Goal: Task Accomplishment & Management: Complete application form

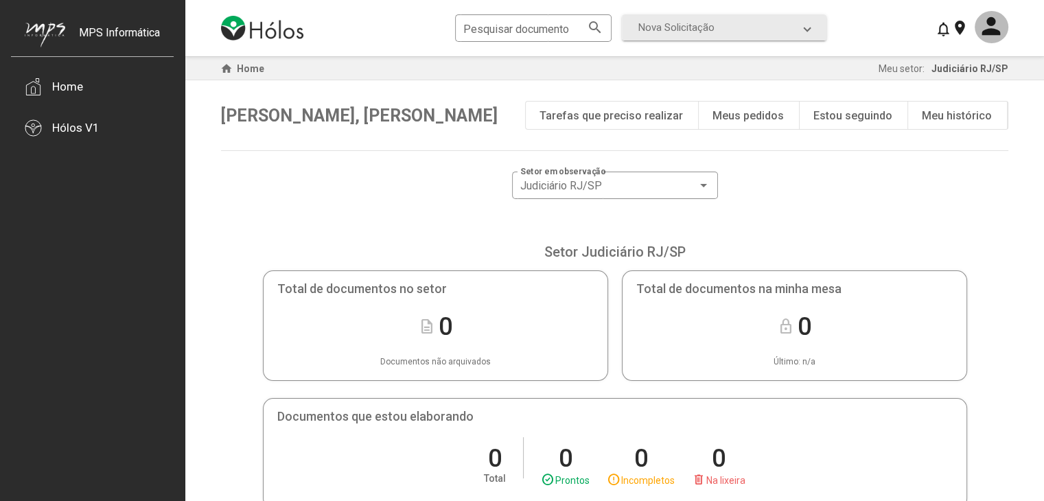
click at [650, 116] on div "Tarefas que preciso realizar" at bounding box center [611, 115] width 143 height 13
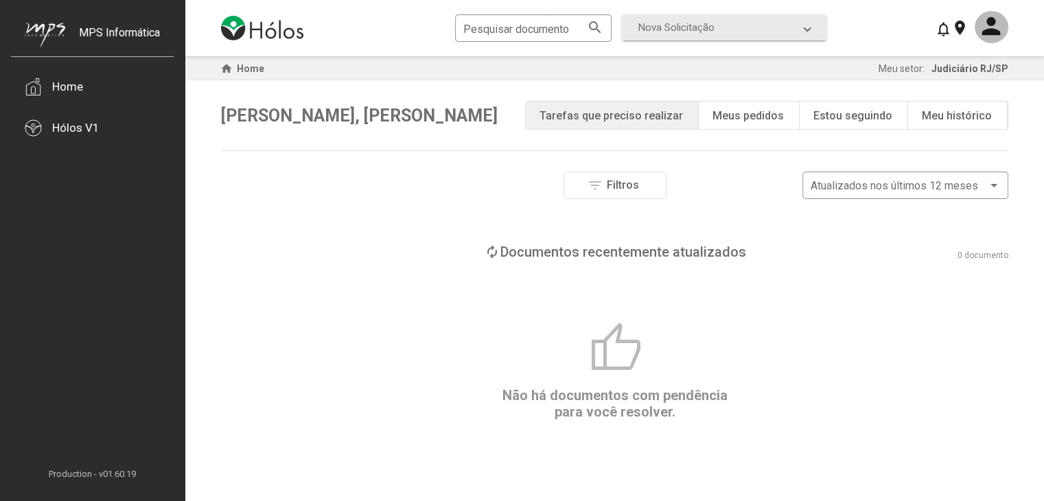
click at [764, 115] on div "Meus pedidos" at bounding box center [748, 115] width 71 height 13
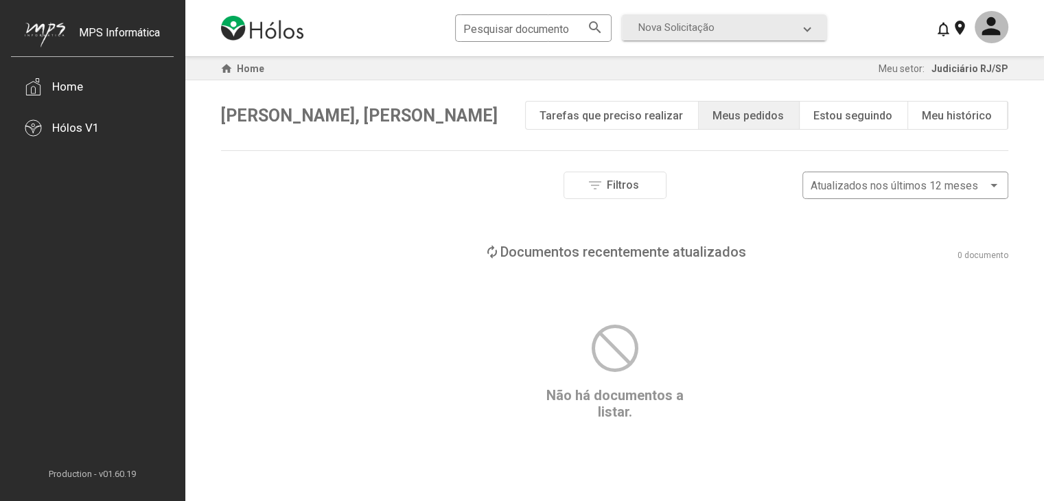
click at [871, 116] on div "Estou seguindo" at bounding box center [853, 115] width 79 height 13
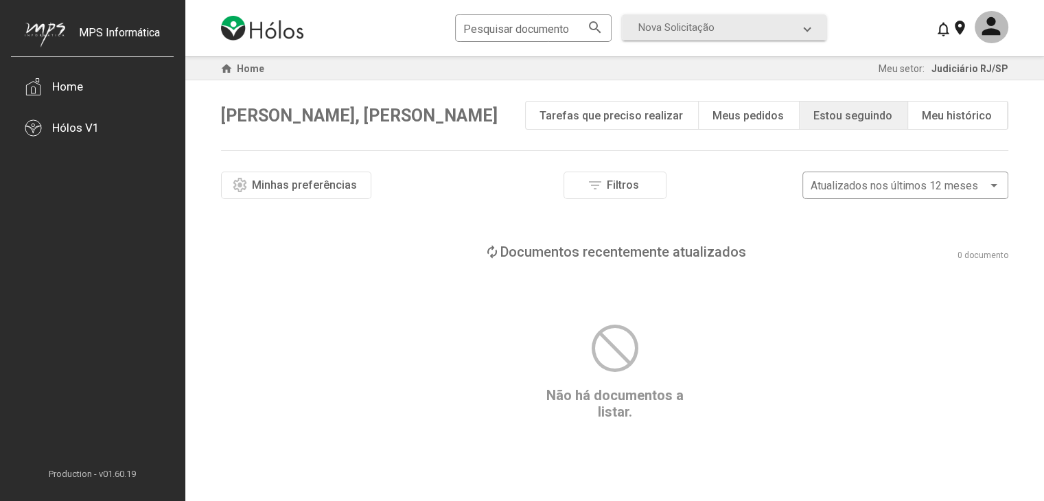
click at [943, 119] on div "Meu histórico" at bounding box center [957, 115] width 70 height 13
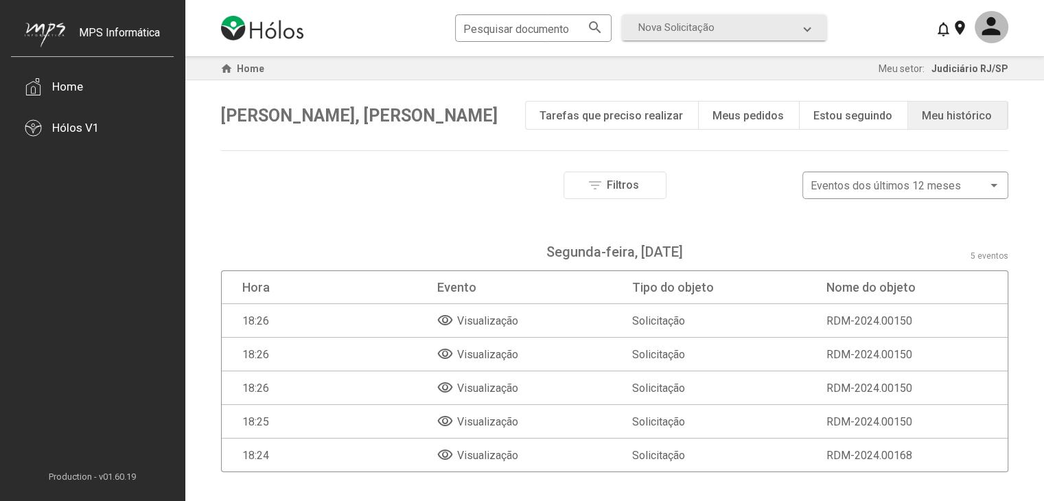
click at [445, 319] on mat-icon "visibility" at bounding box center [445, 320] width 16 height 16
click at [481, 319] on span "Visualização" at bounding box center [487, 320] width 61 height 13
click at [434, 325] on mat-row "18:26 visibility Visualização Solicitação RDM-2024.00150" at bounding box center [615, 321] width 786 height 34
click at [595, 113] on div "Tarefas que preciso realizar" at bounding box center [611, 115] width 143 height 13
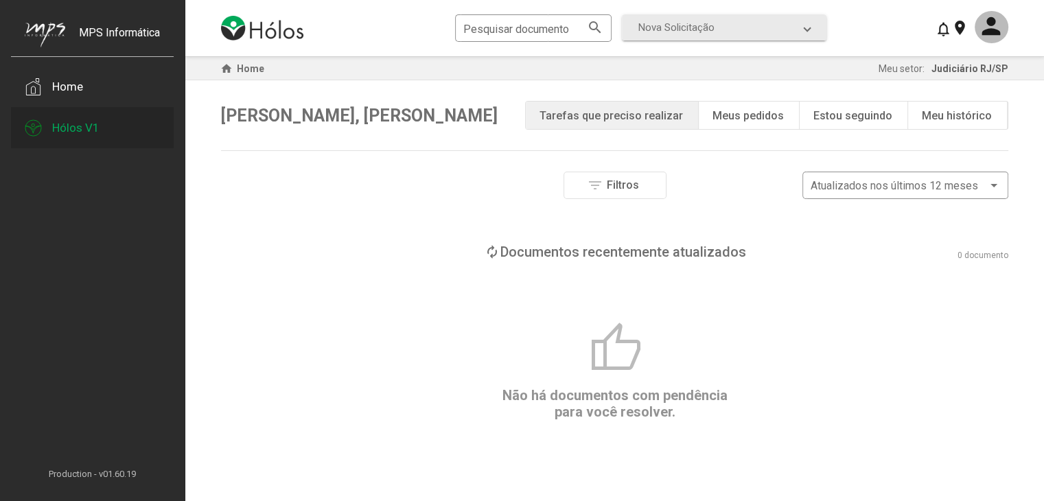
click at [80, 133] on div "Hólos V1" at bounding box center [75, 128] width 47 height 14
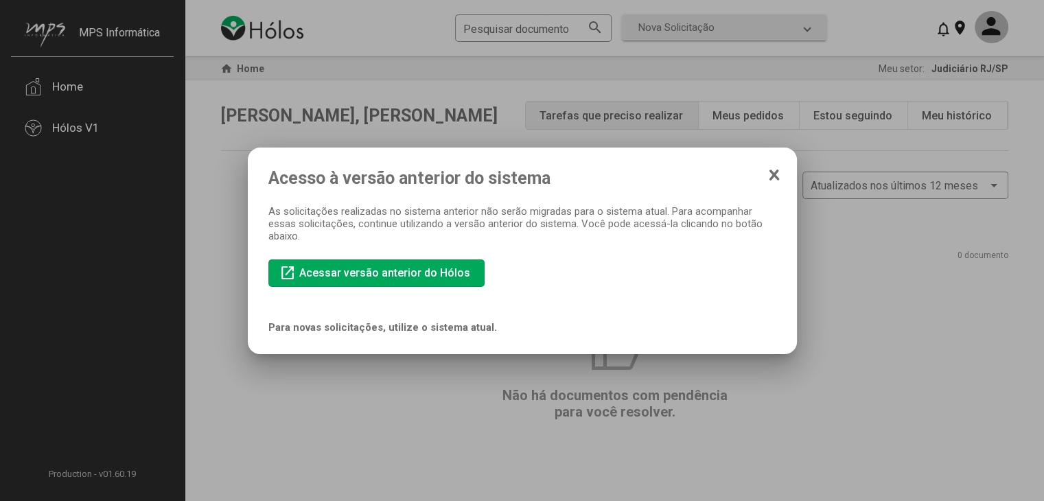
click at [772, 172] on icon at bounding box center [774, 174] width 8 height 9
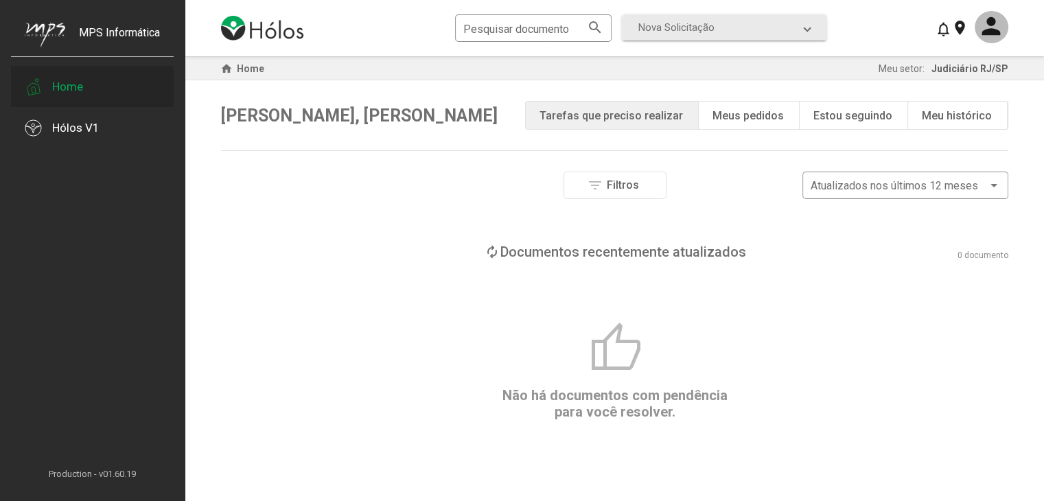
click at [79, 85] on div "Home" at bounding box center [67, 87] width 31 height 14
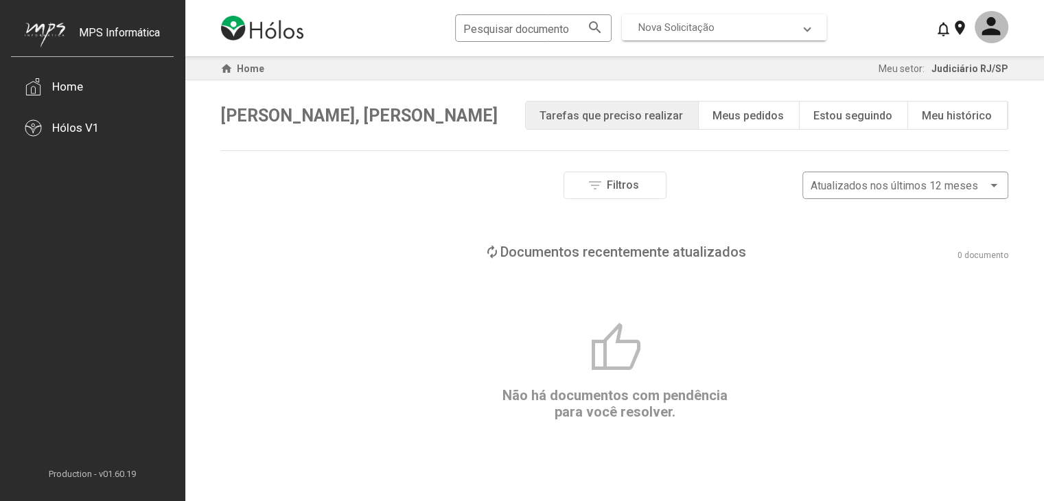
click at [675, 38] on mat-expansion-panel-header "Nova Solicitação" at bounding box center [724, 27] width 205 height 26
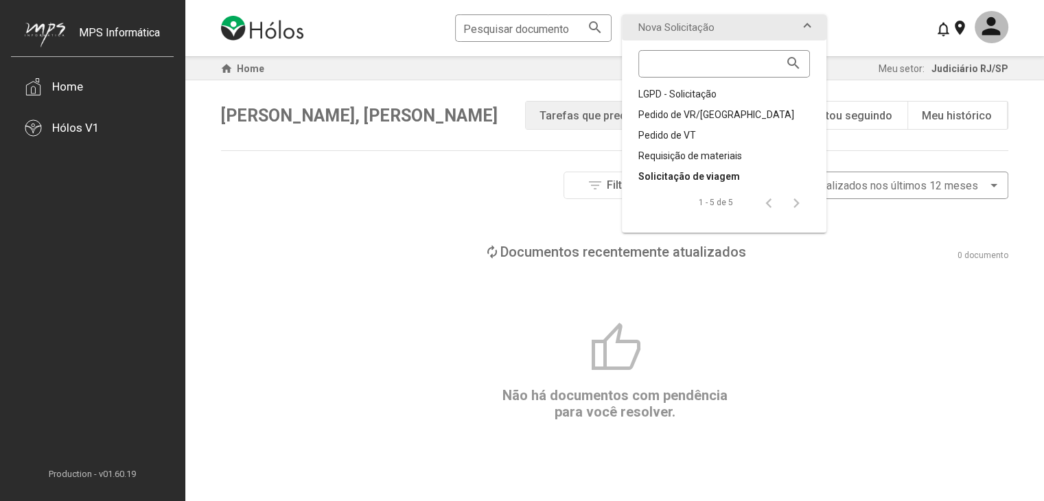
click at [706, 177] on div "Solicitação de viagem" at bounding box center [725, 177] width 172 height 14
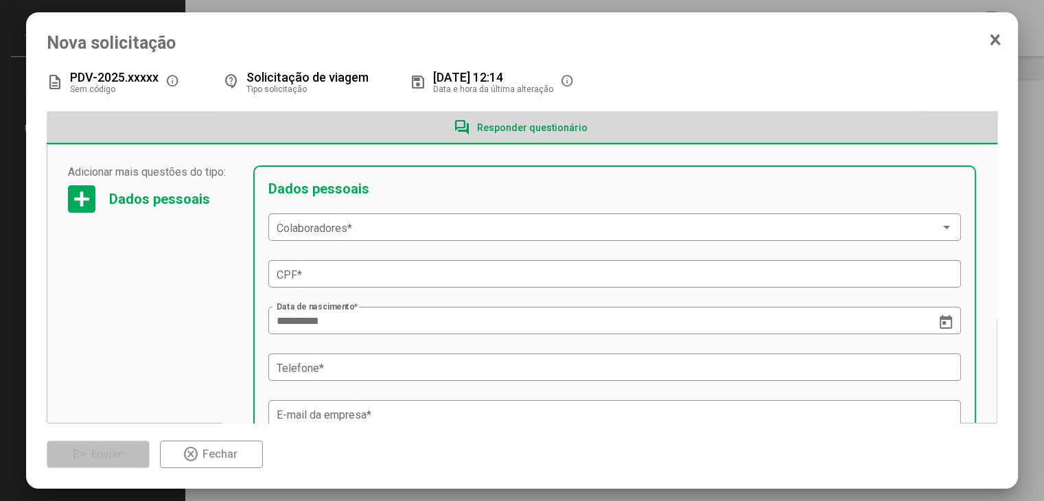
click at [547, 130] on span "Responder questionário" at bounding box center [532, 127] width 111 height 11
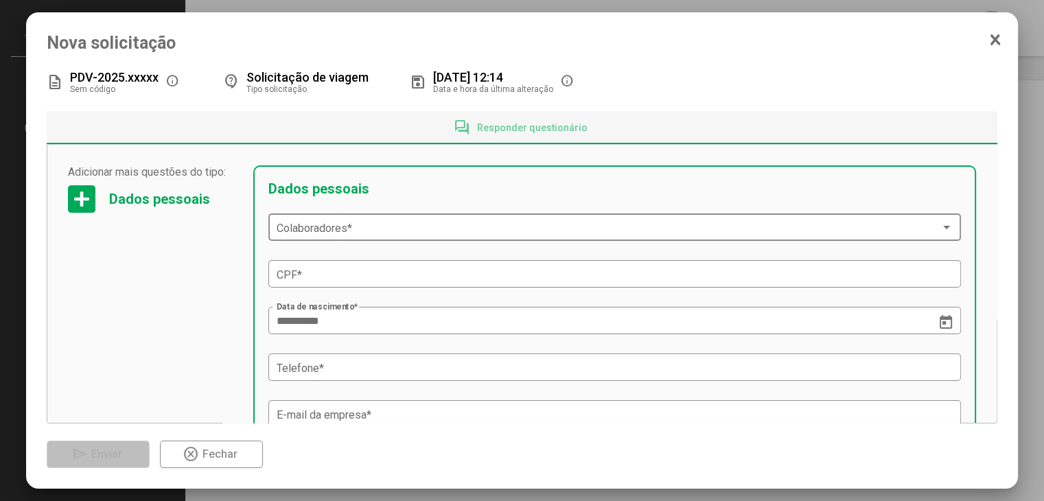
click at [531, 235] on div "Colaboradores *" at bounding box center [615, 226] width 676 height 30
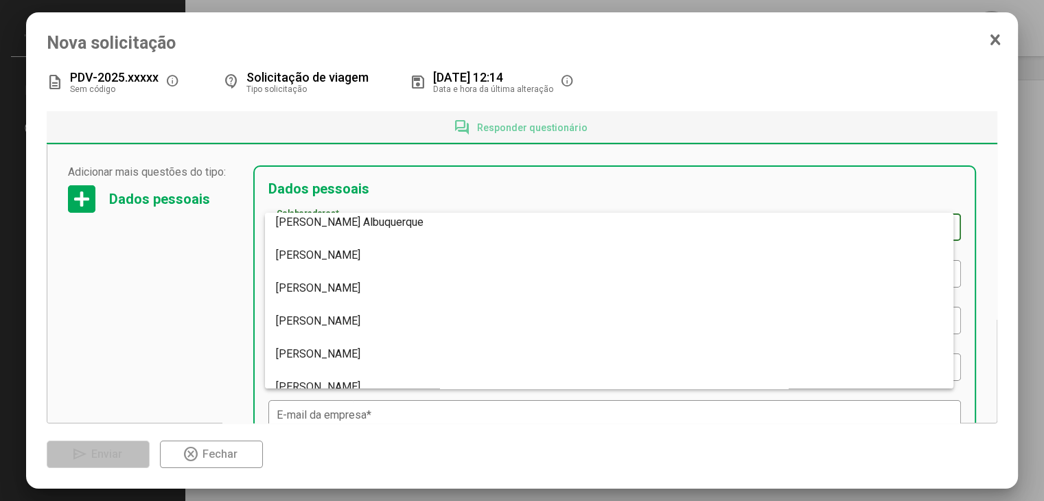
scroll to position [755, 0]
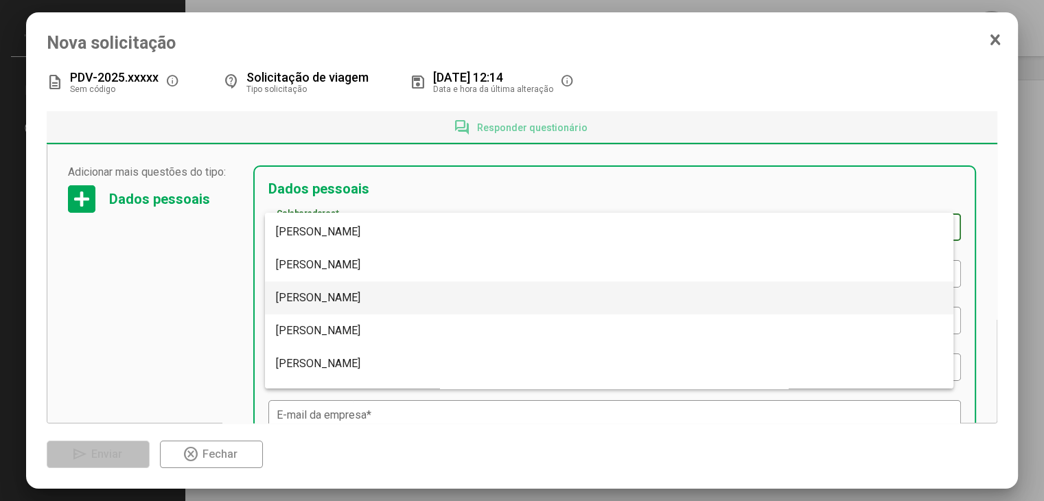
click at [522, 300] on span "Ayrton Silva" at bounding box center [609, 297] width 666 height 33
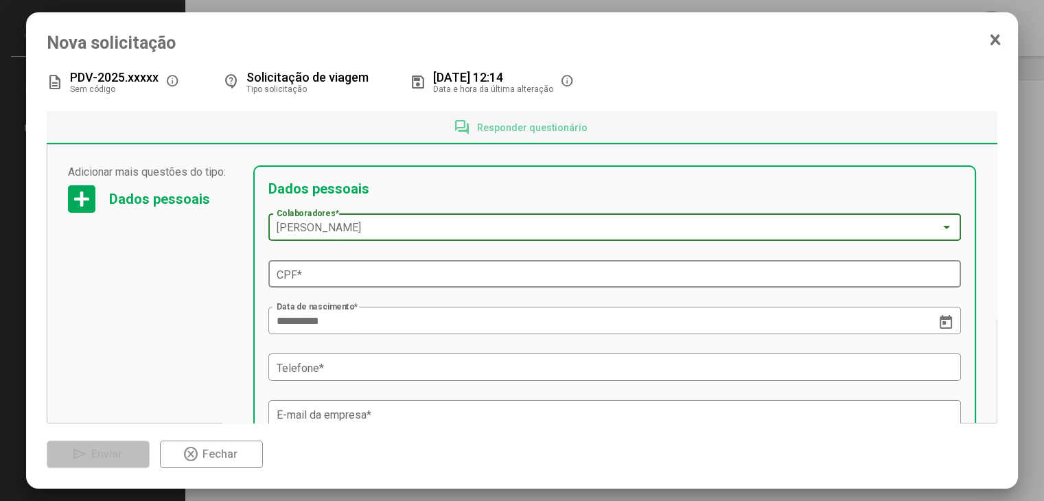
click at [508, 258] on div "**********" at bounding box center [614, 328] width 723 height 327
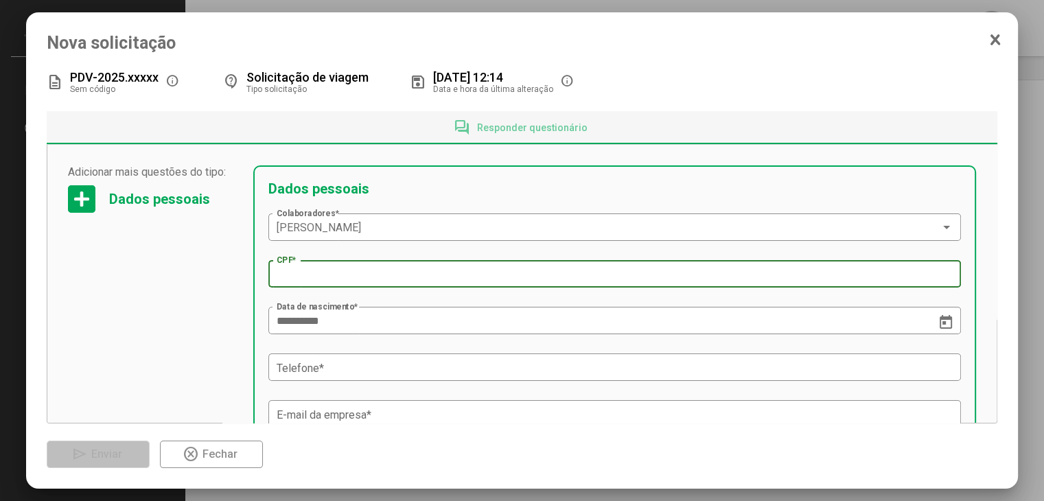
click at [514, 277] on input "CPF *" at bounding box center [615, 274] width 676 height 12
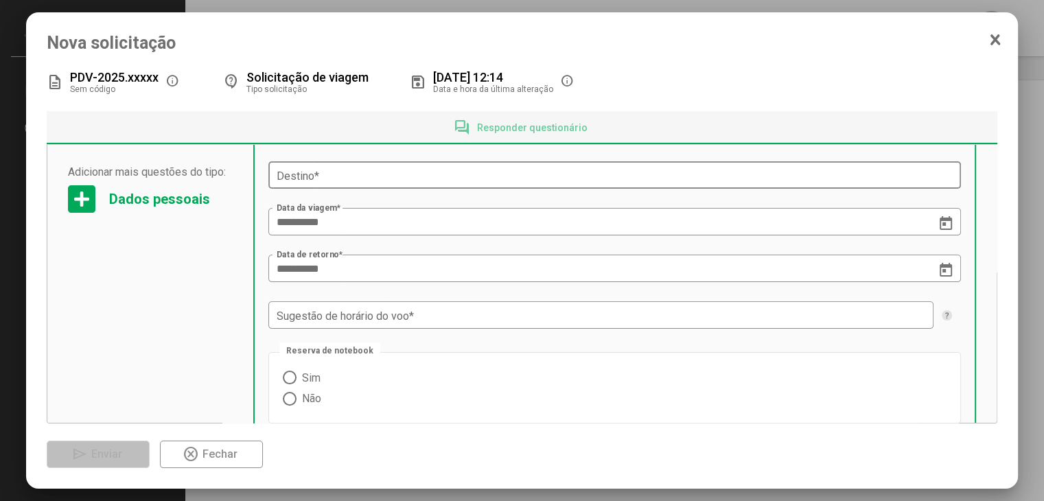
scroll to position [456, 0]
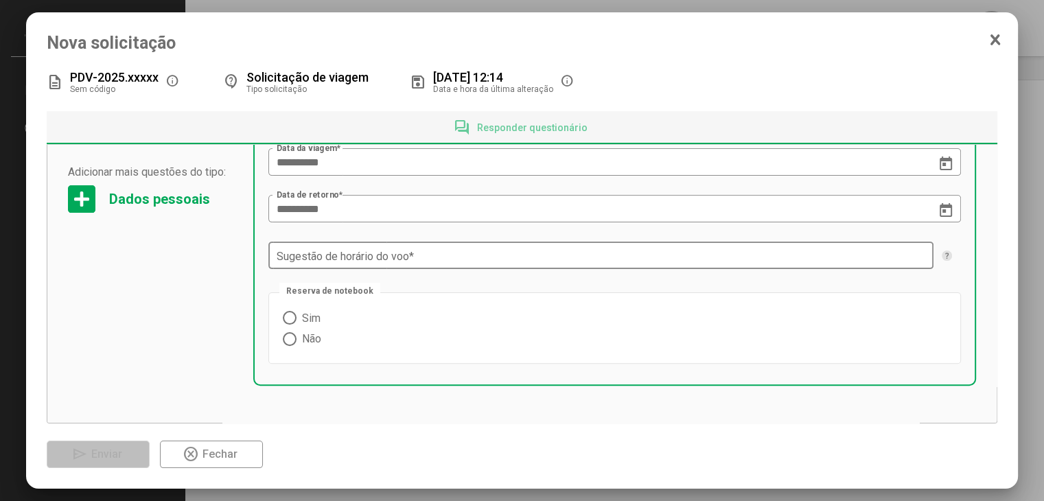
click at [781, 251] on div "Sugestão de horário do voo *" at bounding box center [601, 254] width 649 height 30
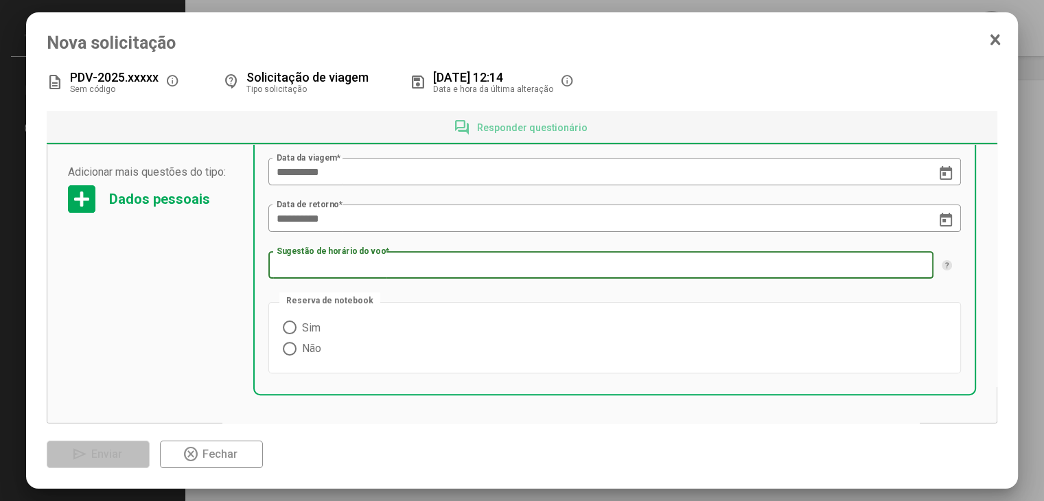
click at [725, 336] on mat-radio-group "Sim Não" at bounding box center [615, 338] width 664 height 43
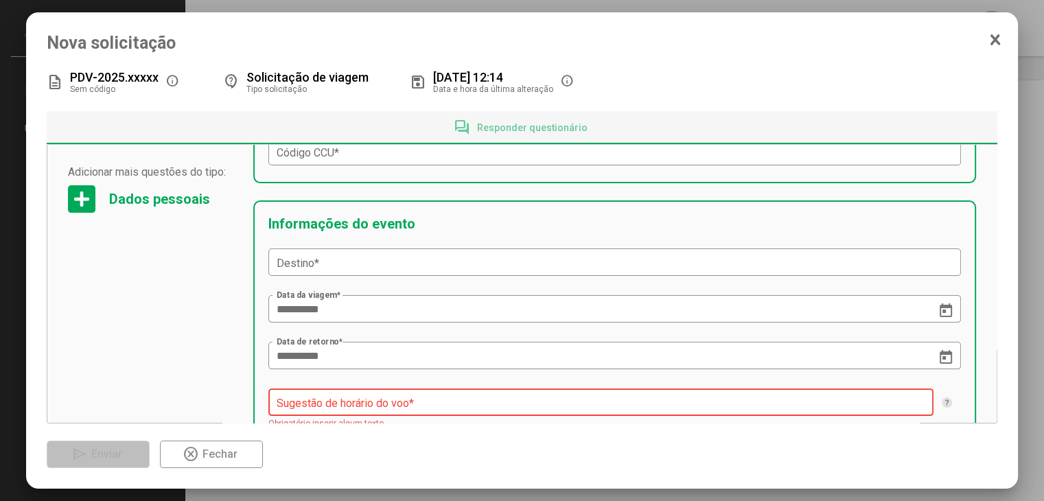
scroll to position [319, 0]
click at [992, 33] on mat-dialog-container "**********" at bounding box center [522, 250] width 992 height 476
click at [992, 36] on icon at bounding box center [996, 40] width 8 height 9
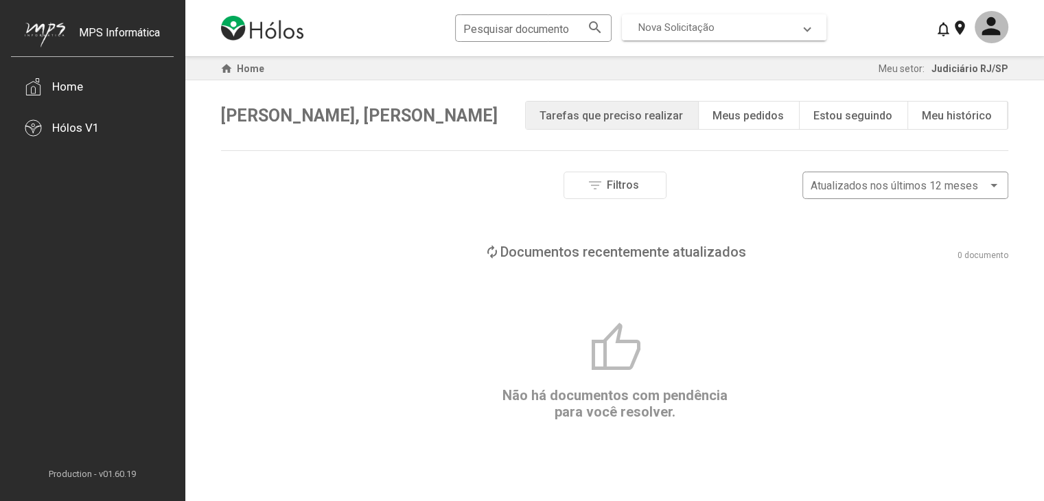
drag, startPoint x: 766, startPoint y: 44, endPoint x: 755, endPoint y: 39, distance: 11.4
click at [766, 45] on div "Pesquisar documento search Nova Solicitação search LGPD - Solicitação Pedido de…" at bounding box center [615, 28] width 788 height 56
click at [755, 39] on mat-expansion-panel-header "Nova Solicitação" at bounding box center [724, 27] width 205 height 26
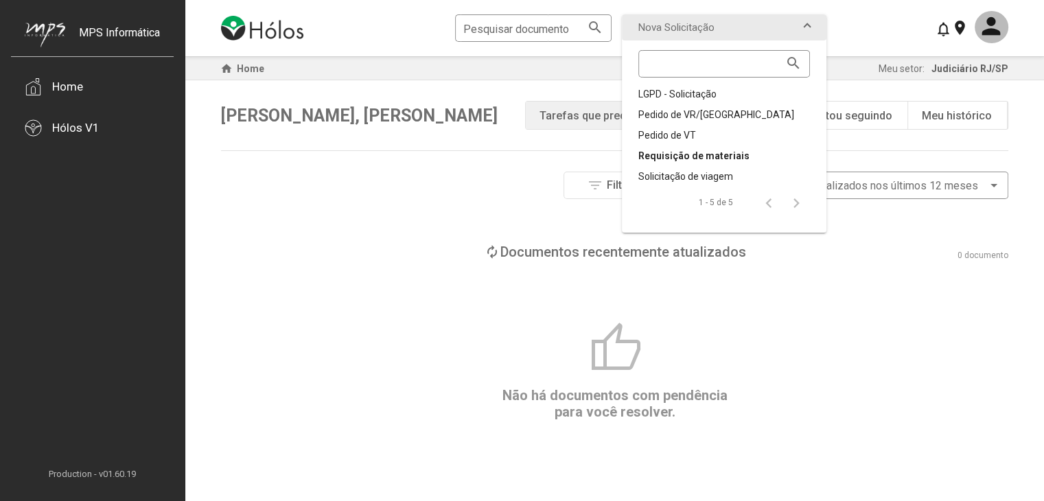
click at [692, 154] on div "Requisição de materiais" at bounding box center [725, 156] width 172 height 14
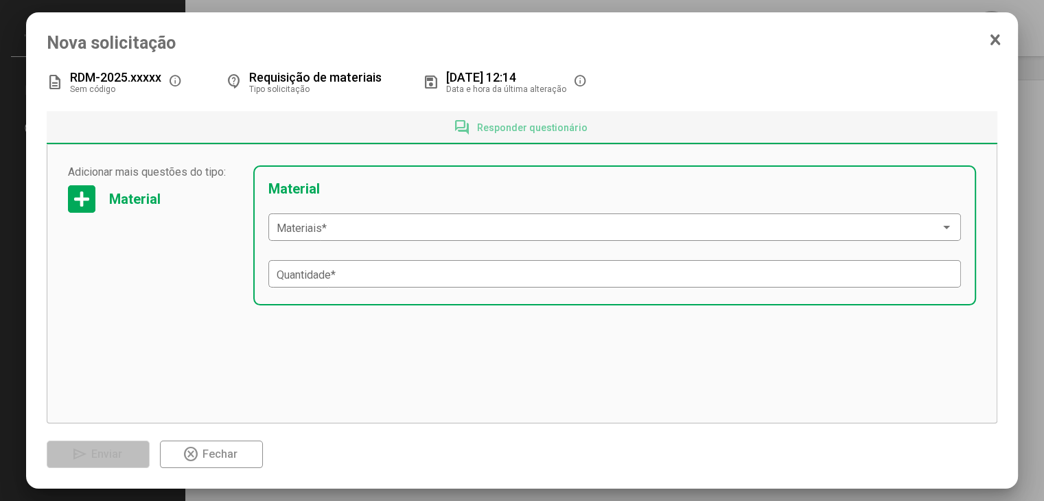
click at [84, 199] on div at bounding box center [81, 198] width 27 height 27
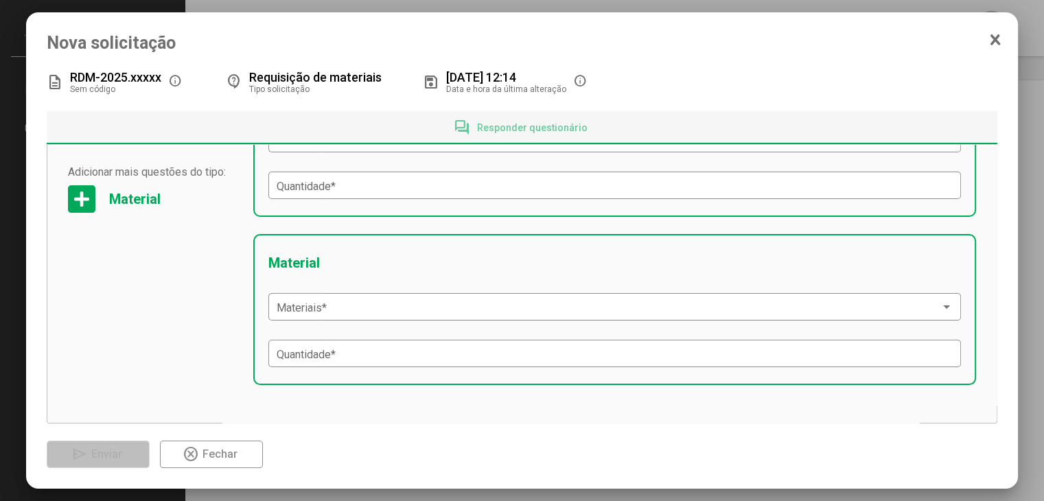
scroll to position [0, 0]
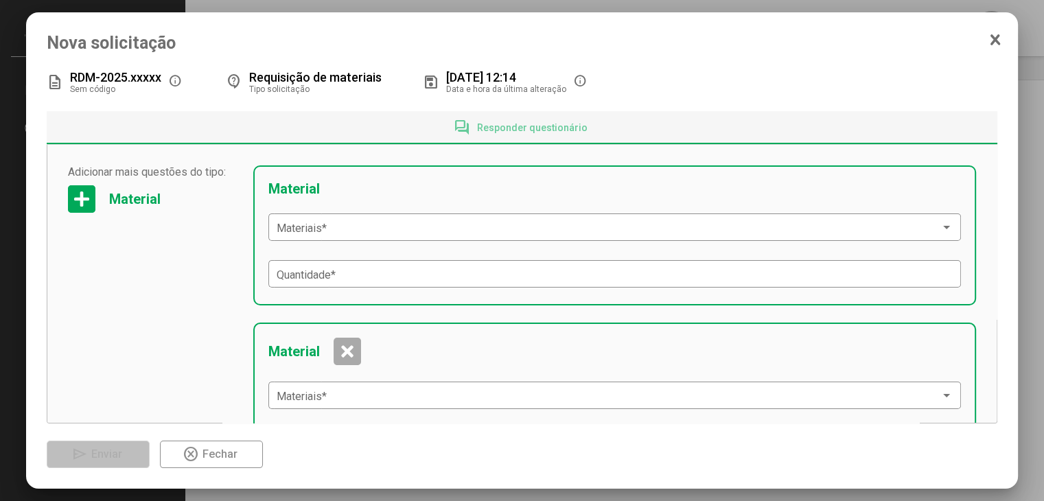
drag, startPoint x: 1011, startPoint y: 32, endPoint x: 994, endPoint y: 44, distance: 20.8
click at [1009, 36] on mat-dialog-container "Nova solicitação description RDM-2025.xxxxx Sem código info contact_support Req…" at bounding box center [522, 250] width 992 height 476
click at [993, 44] on icon at bounding box center [995, 40] width 11 height 14
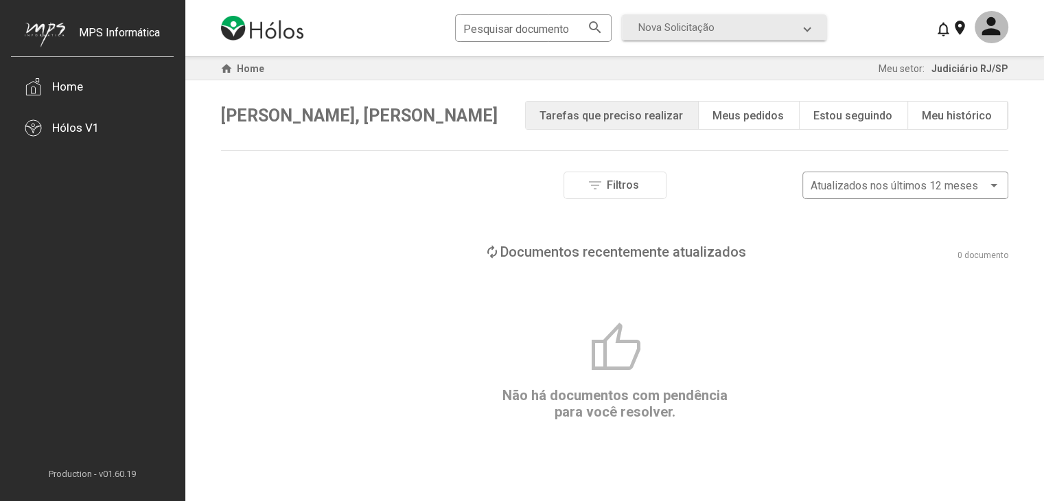
click at [764, 45] on div "Pesquisar documento search Nova Solicitação search LGPD - Solicitação Pedido de…" at bounding box center [615, 28] width 788 height 56
click at [760, 36] on mat-expansion-panel-header "Nova Solicitação" at bounding box center [724, 27] width 205 height 26
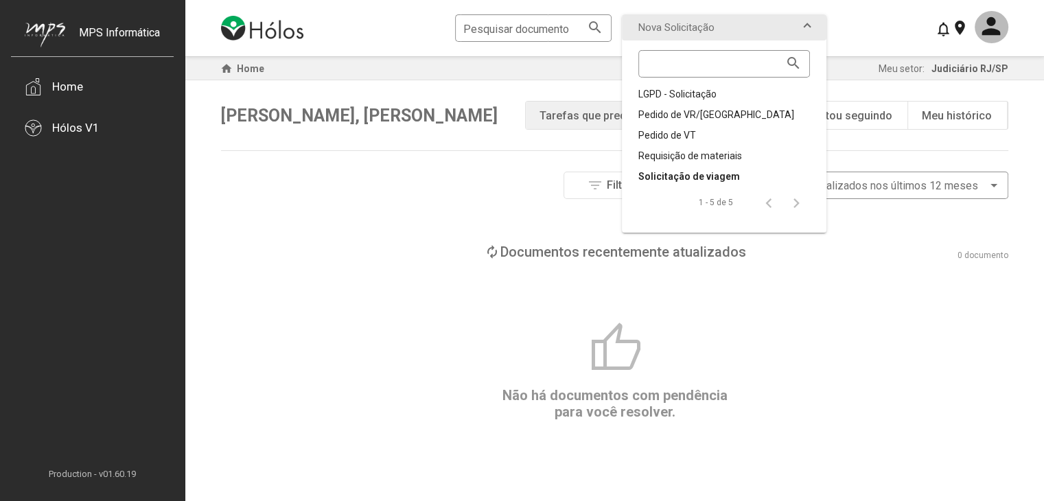
click at [700, 172] on div "Solicitação de viagem" at bounding box center [725, 177] width 172 height 14
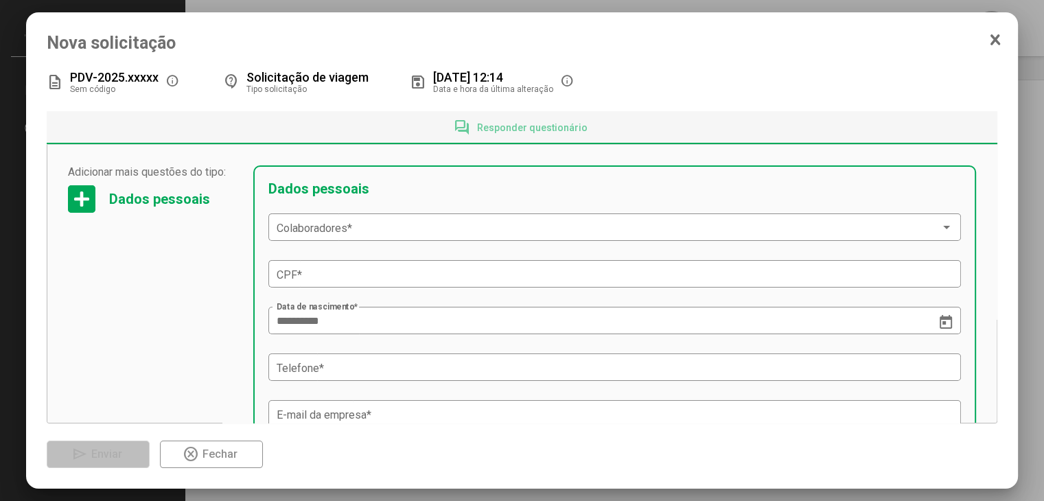
click at [73, 196] on div at bounding box center [81, 198] width 27 height 27
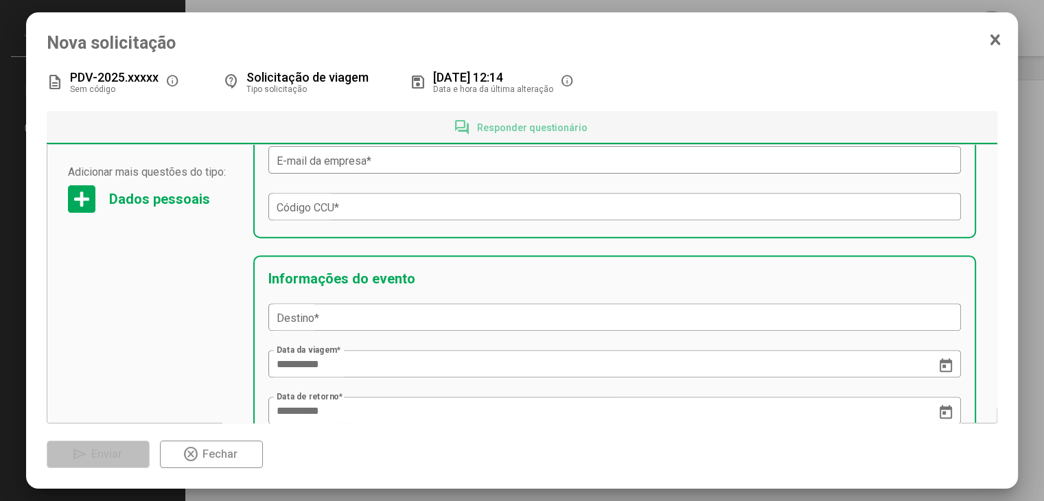
scroll to position [398, 0]
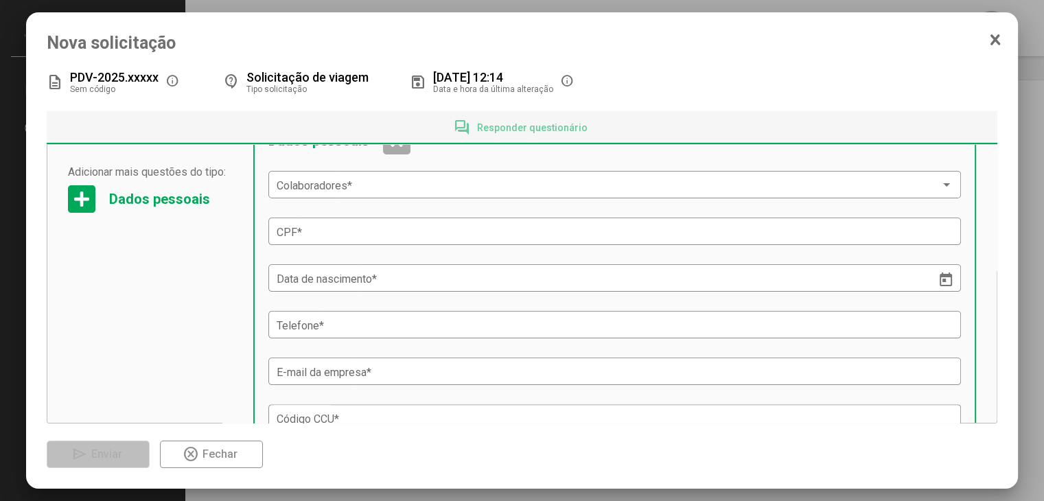
click at [997, 40] on icon at bounding box center [996, 40] width 8 height 9
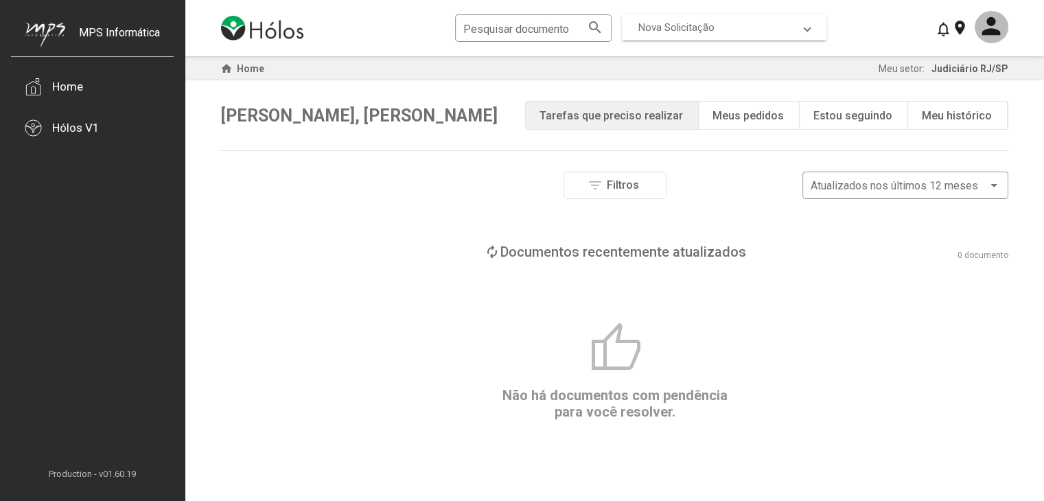
click at [708, 38] on mat-expansion-panel-header "Nova Solicitação" at bounding box center [724, 27] width 205 height 26
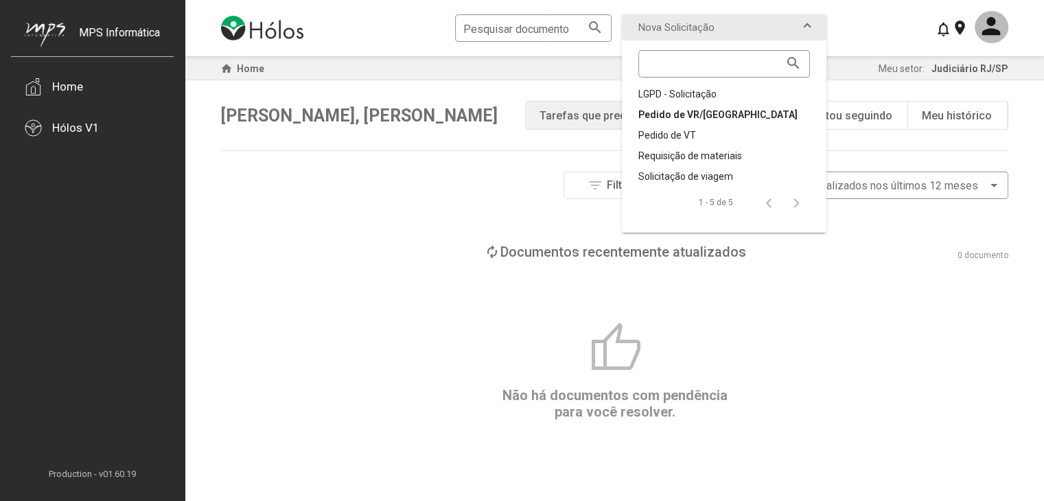
click at [698, 114] on div "Pedido de VR/VA" at bounding box center [725, 115] width 172 height 14
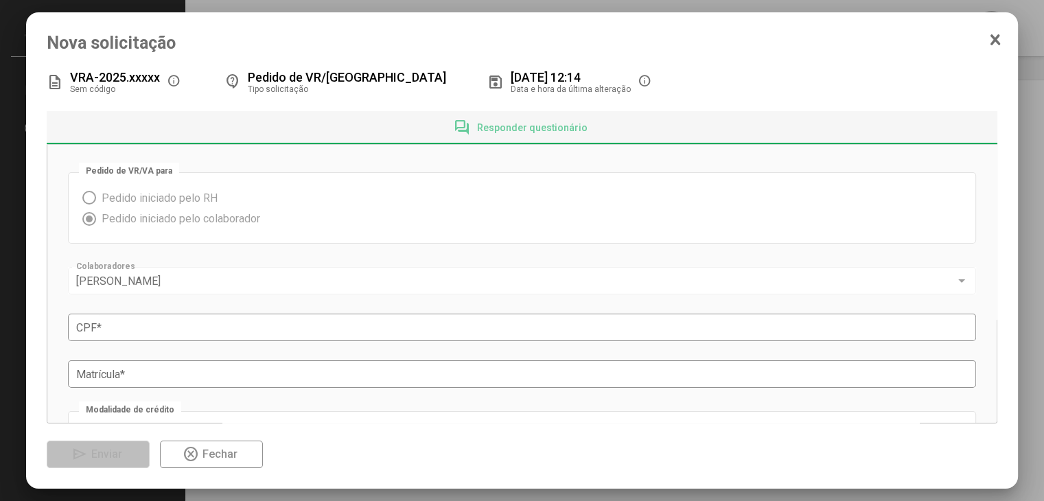
click at [81, 198] on div "Pedido de VR/VA para Pedido iniciado pelo RH Pedido iniciado pelo colaborador" at bounding box center [522, 207] width 908 height 71
click at [88, 205] on span at bounding box center [89, 198] width 14 height 14
click at [91, 229] on mat-radio-group "Pedido iniciado pelo RH Pedido iniciado pelo colaborador" at bounding box center [522, 208] width 880 height 43
click at [134, 336] on div "CPF *" at bounding box center [522, 326] width 892 height 30
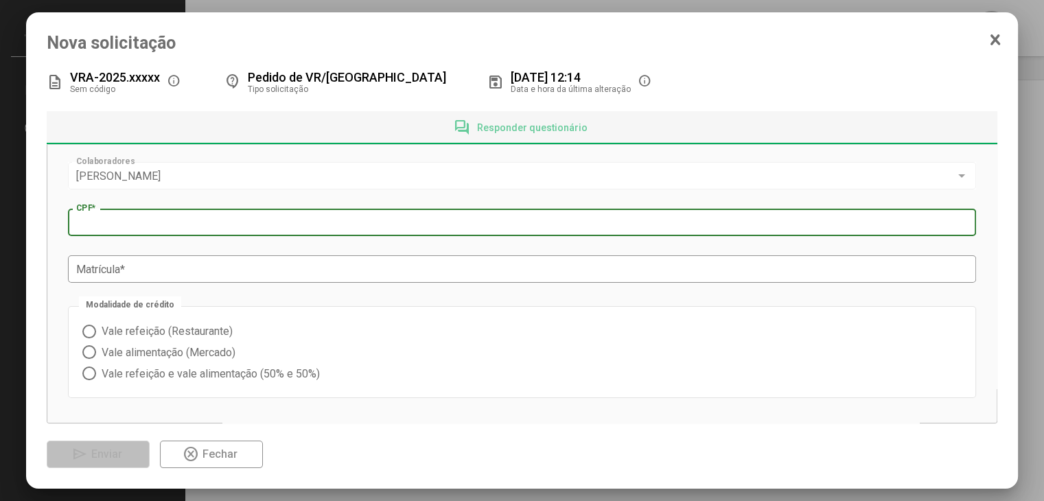
scroll to position [124, 0]
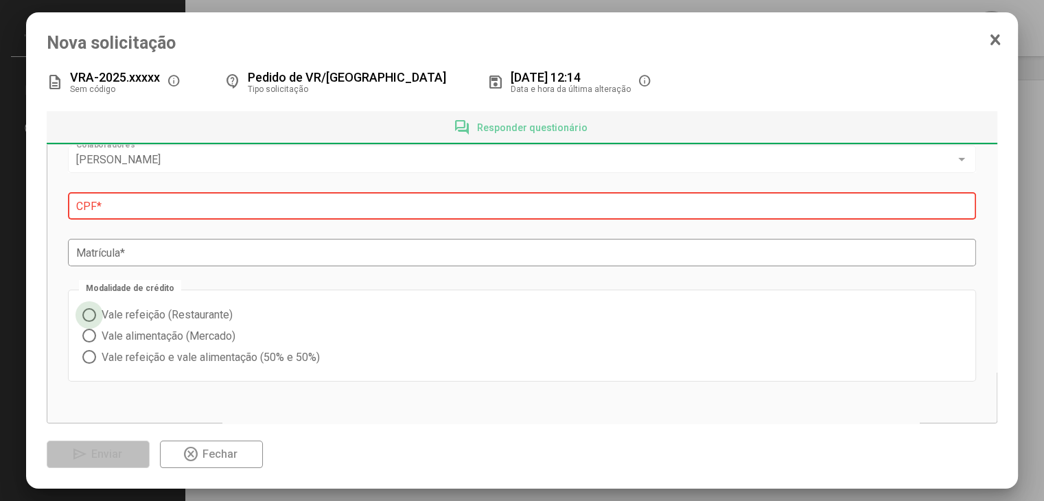
click at [146, 314] on span "Vale refeição (Restaurante)" at bounding box center [164, 314] width 137 height 13
click at [140, 333] on span "Vale alimentação (Mercado)" at bounding box center [165, 336] width 139 height 13
click at [146, 345] on mat-radio-group "Vale refeição (Restaurante) Vale alimentação (Mercado) Vale refeição e vale ali…" at bounding box center [522, 335] width 880 height 63
click at [146, 352] on span "Vale refeição e vale alimentação (50% e 50%)" at bounding box center [208, 357] width 224 height 13
click at [108, 209] on input "CPF *" at bounding box center [522, 206] width 892 height 12
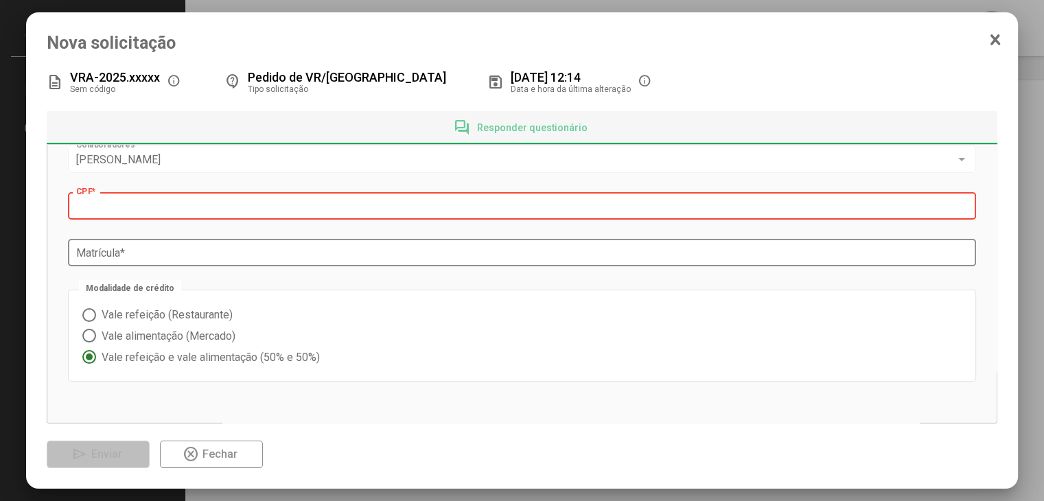
click at [122, 236] on div "Matrícula *" at bounding box center [522, 251] width 892 height 30
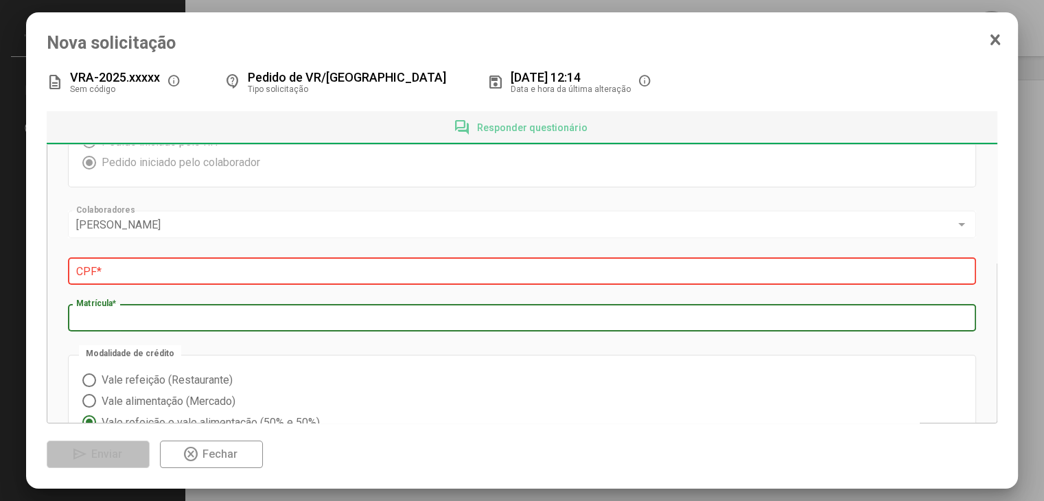
scroll to position [0, 0]
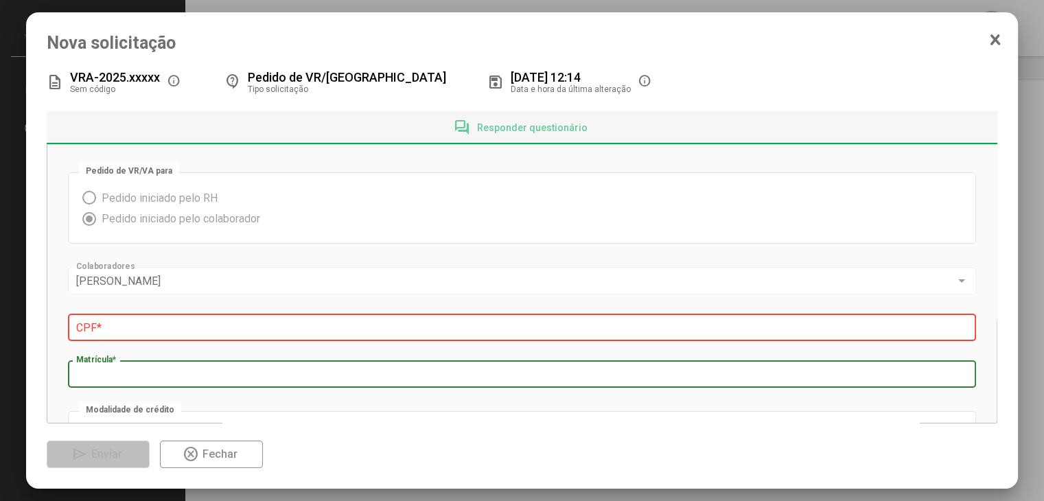
click at [990, 40] on icon at bounding box center [995, 40] width 11 height 14
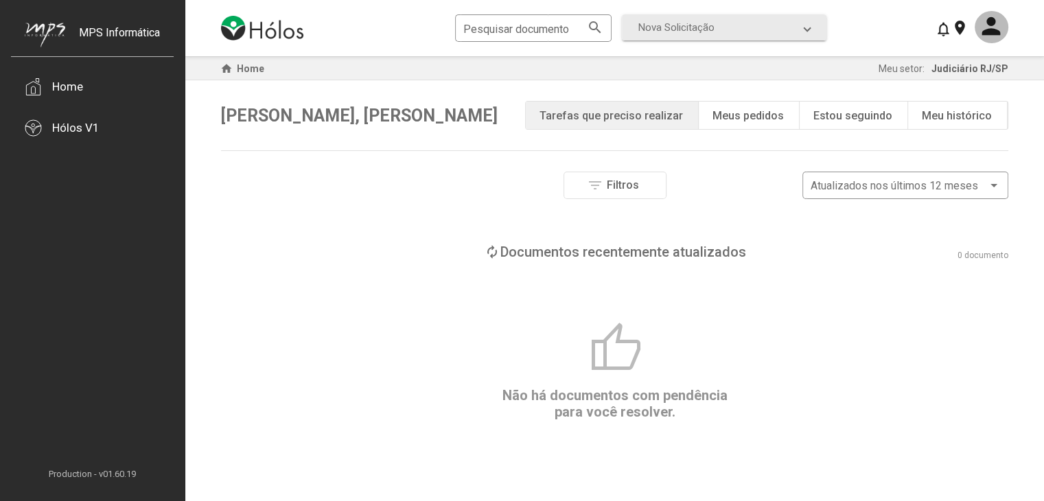
click at [705, 42] on div "Pesquisar documento search Nova Solicitação search LGPD - Solicitação Pedido de…" at bounding box center [619, 28] width 328 height 33
click at [702, 36] on mat-expansion-panel-header "Nova Solicitação" at bounding box center [724, 27] width 205 height 26
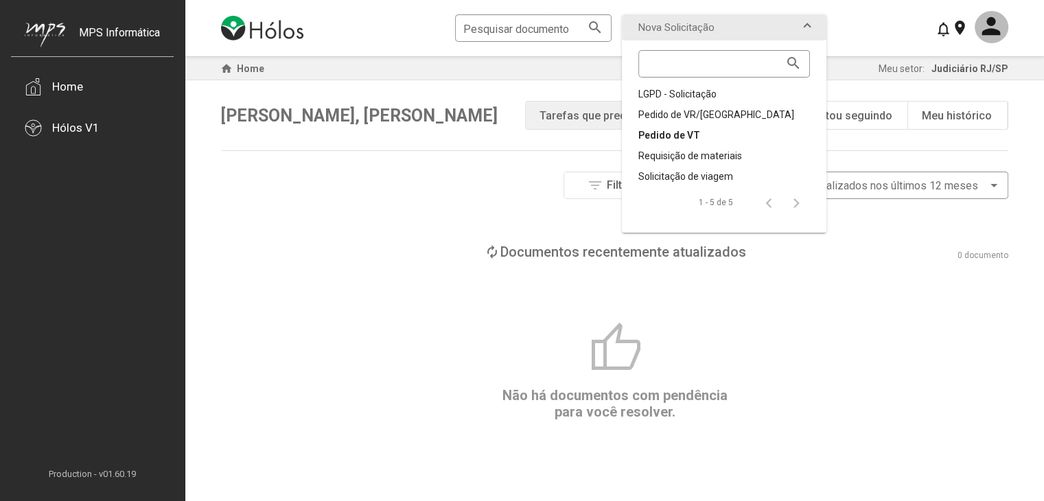
click at [673, 135] on div "Pedido de VT" at bounding box center [725, 135] width 172 height 14
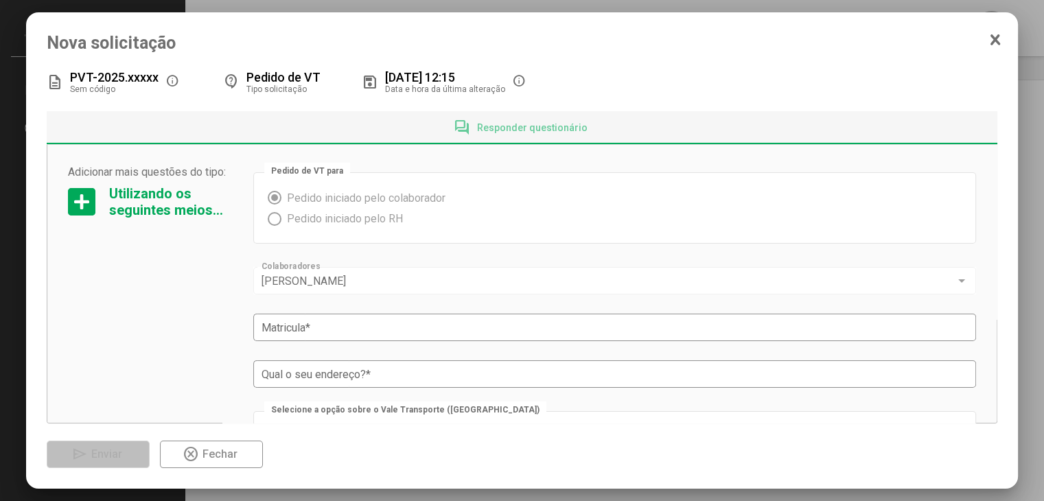
click at [89, 198] on div at bounding box center [81, 201] width 27 height 27
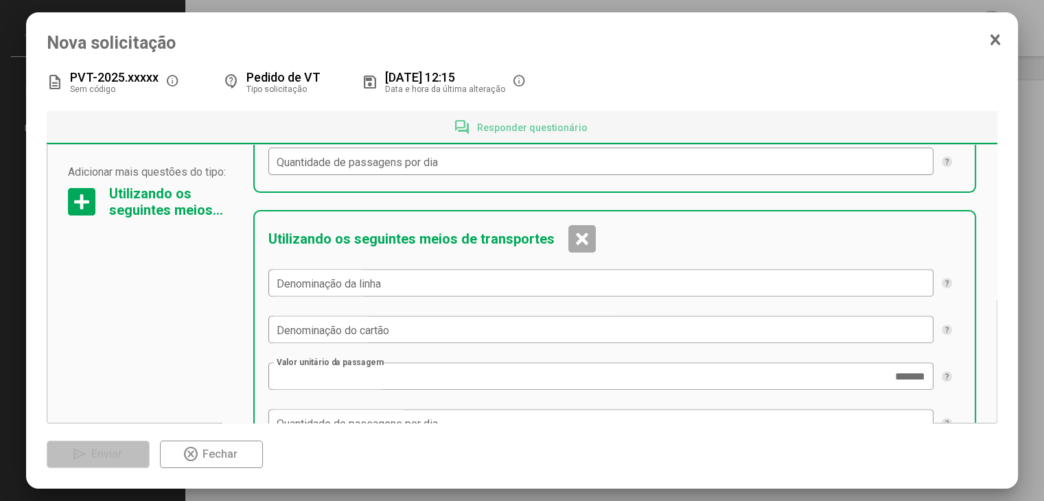
click at [579, 237] on div at bounding box center [581, 238] width 27 height 27
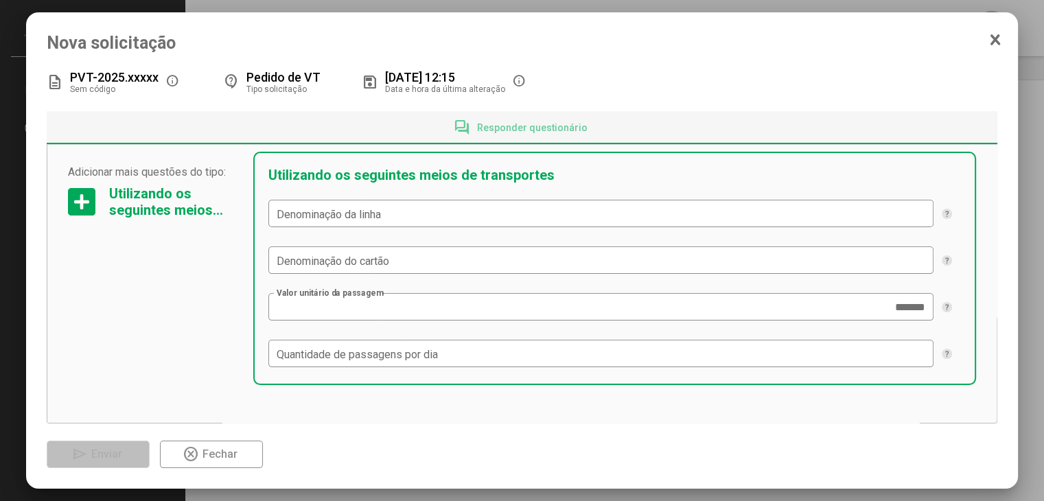
scroll to position [352, 0]
click at [433, 216] on input "Denominação da linha" at bounding box center [601, 214] width 649 height 12
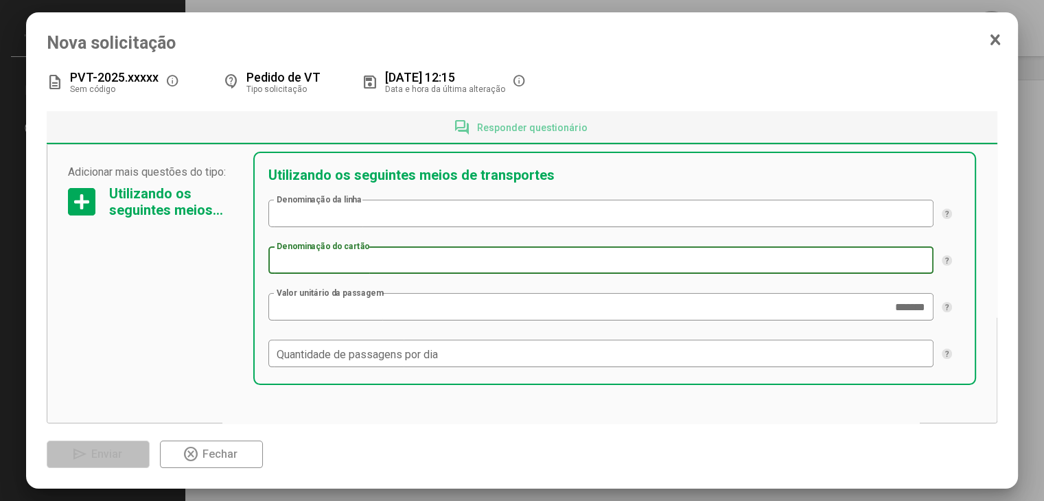
click at [428, 262] on input "Denominação do cartão" at bounding box center [601, 261] width 649 height 12
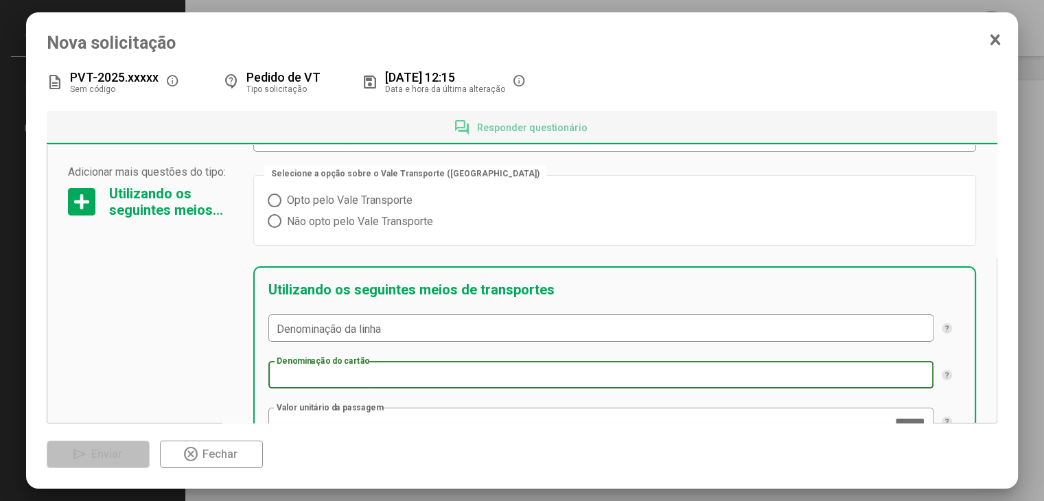
scroll to position [283, 0]
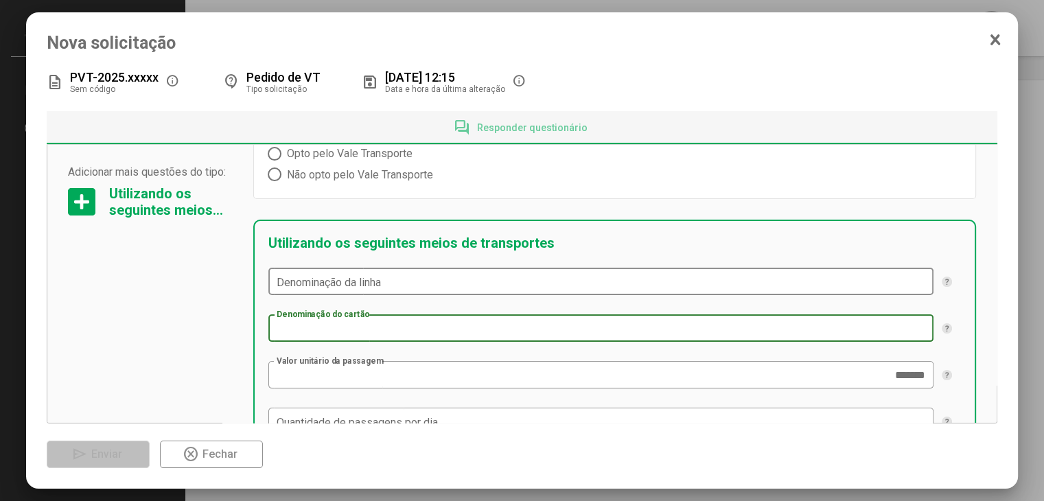
click at [405, 277] on input "Denominação da linha" at bounding box center [601, 282] width 649 height 12
click at [395, 330] on input "Denominação do cartão" at bounding box center [601, 329] width 649 height 12
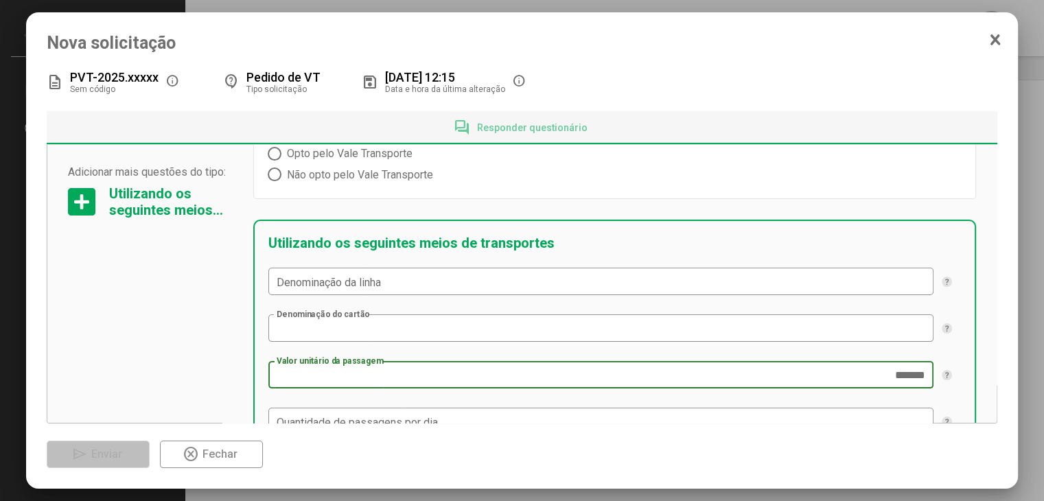
click at [365, 375] on input "*******" at bounding box center [601, 375] width 649 height 12
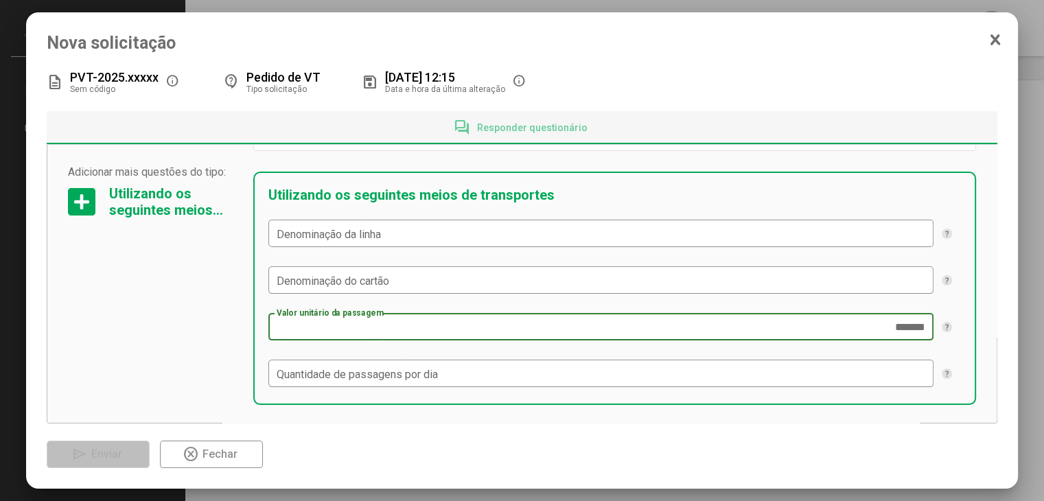
scroll to position [352, 0]
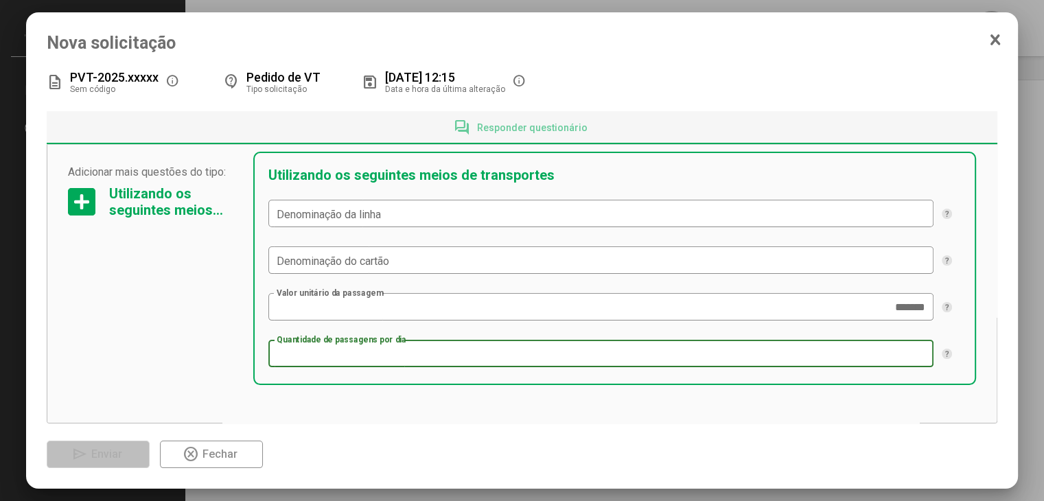
click at [420, 358] on input "Quantidade de passagens por dia" at bounding box center [601, 354] width 649 height 12
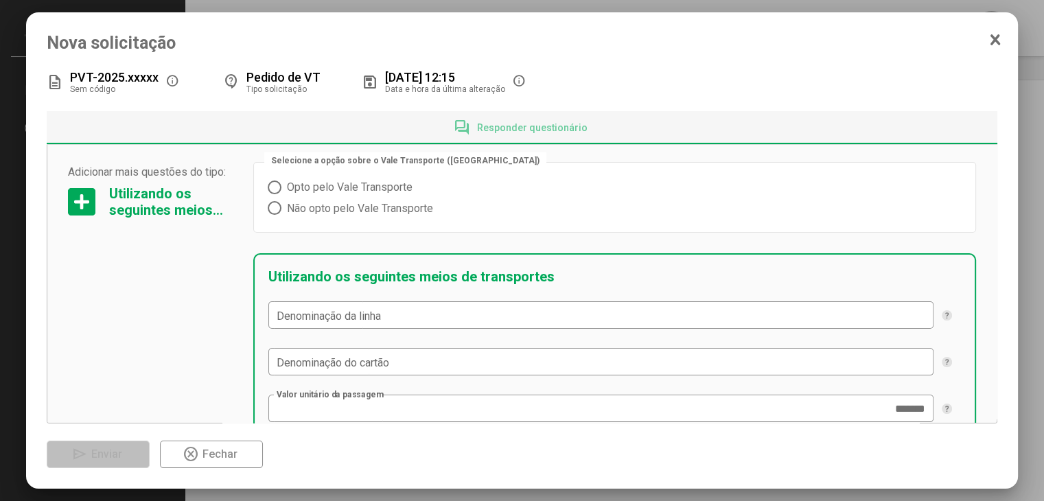
scroll to position [214, 0]
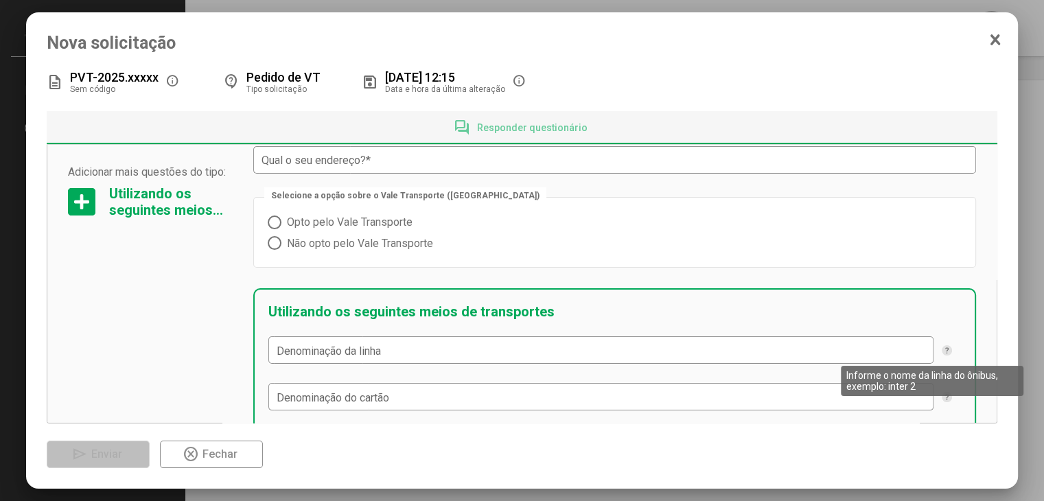
click at [942, 352] on div at bounding box center [947, 350] width 10 height 10
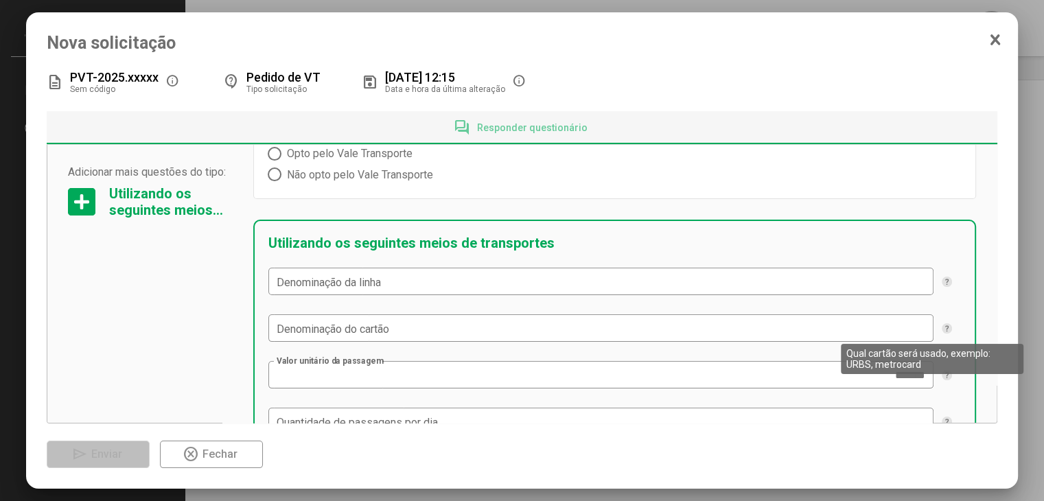
scroll to position [352, 0]
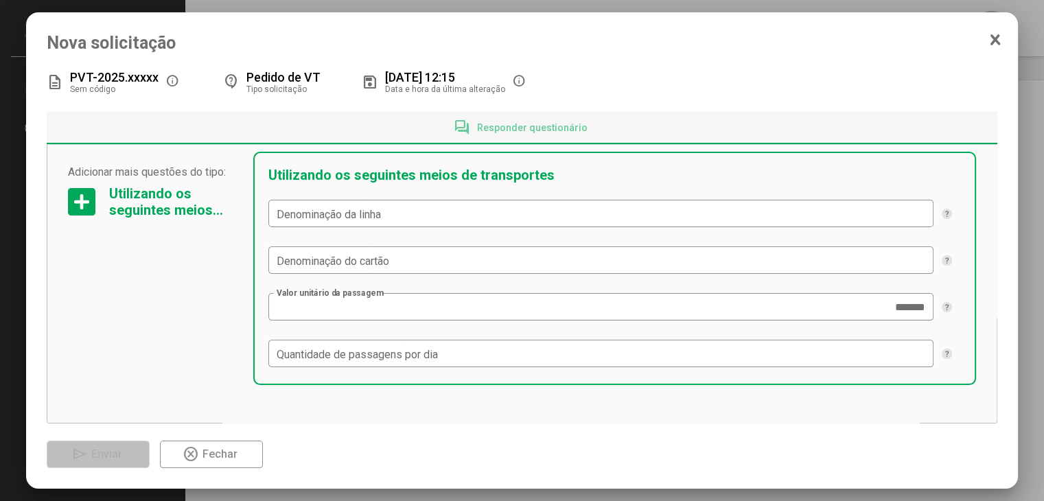
click at [952, 371] on div "Utilizando os seguintes meios de transportes Denominação da linha Denominação d…" at bounding box center [614, 268] width 723 height 233
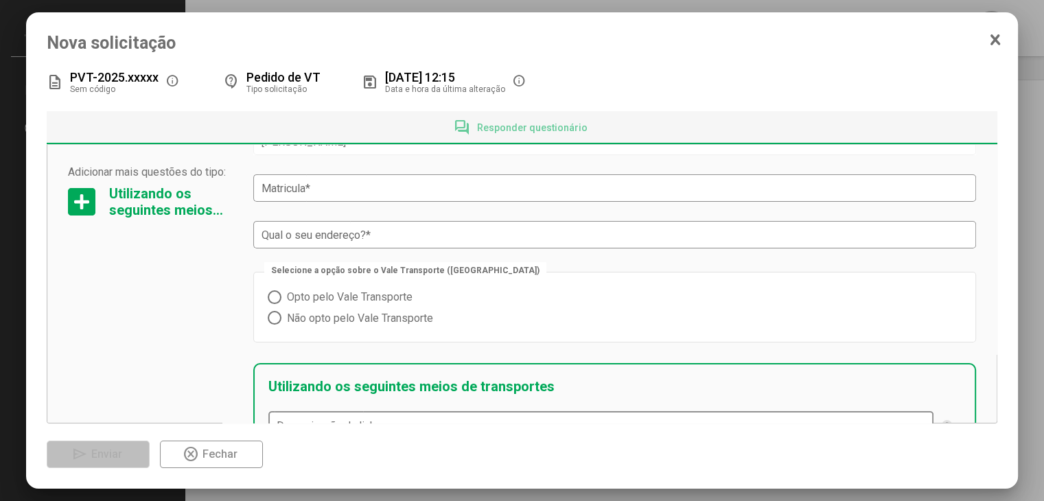
scroll to position [77, 0]
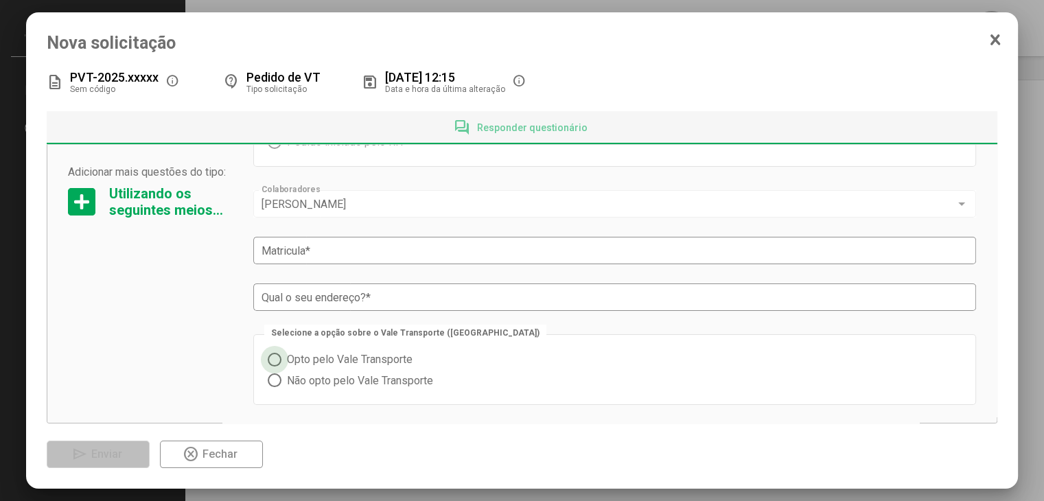
click at [391, 358] on span "Opto pelo Vale Transporte" at bounding box center [346, 359] width 131 height 13
click at [374, 311] on div "Qual o seu endereço? *" at bounding box center [615, 296] width 706 height 30
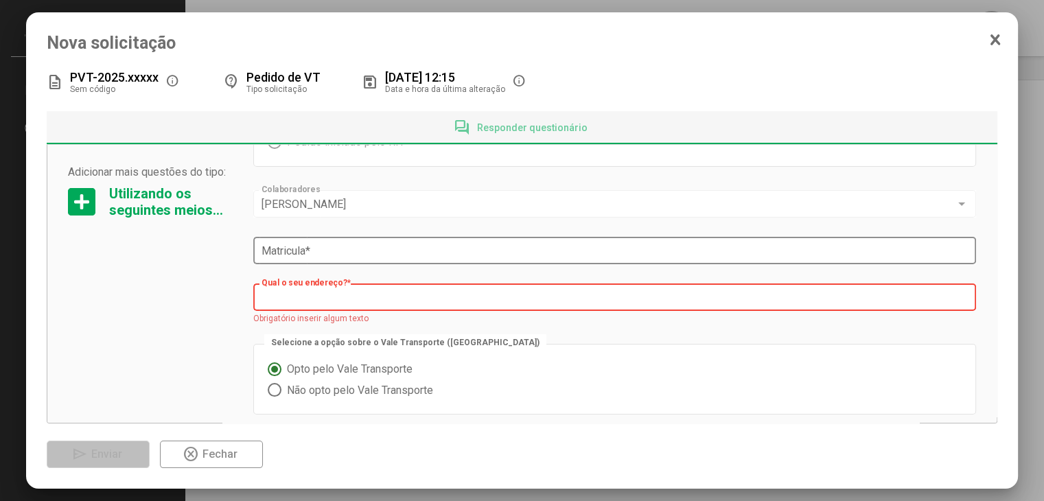
click at [338, 260] on div "Matricula *" at bounding box center [615, 249] width 706 height 30
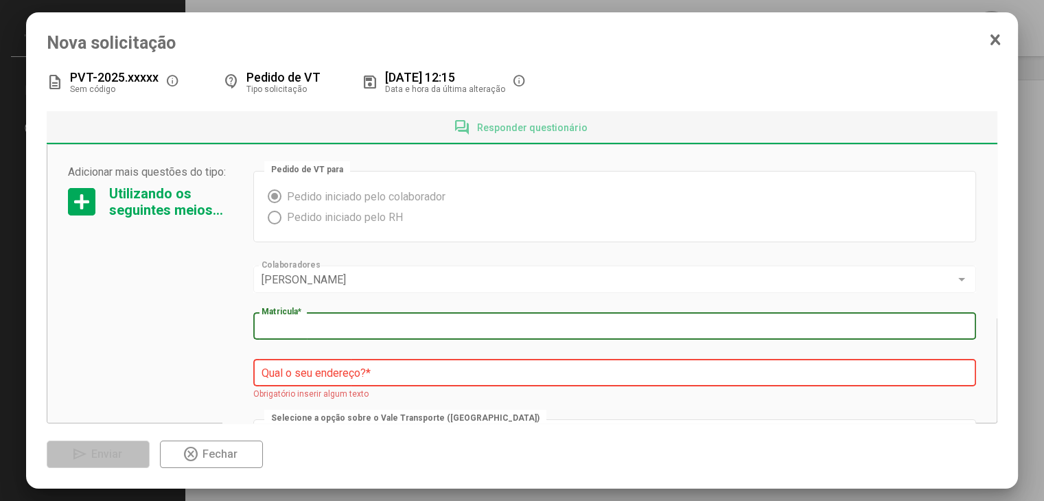
scroll to position [0, 0]
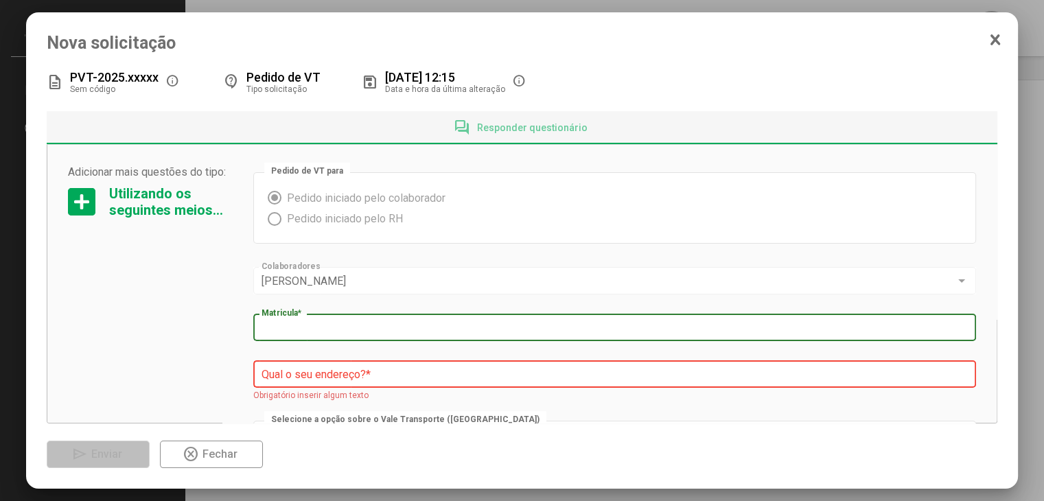
type input "*"
click at [998, 42] on icon at bounding box center [996, 40] width 8 height 9
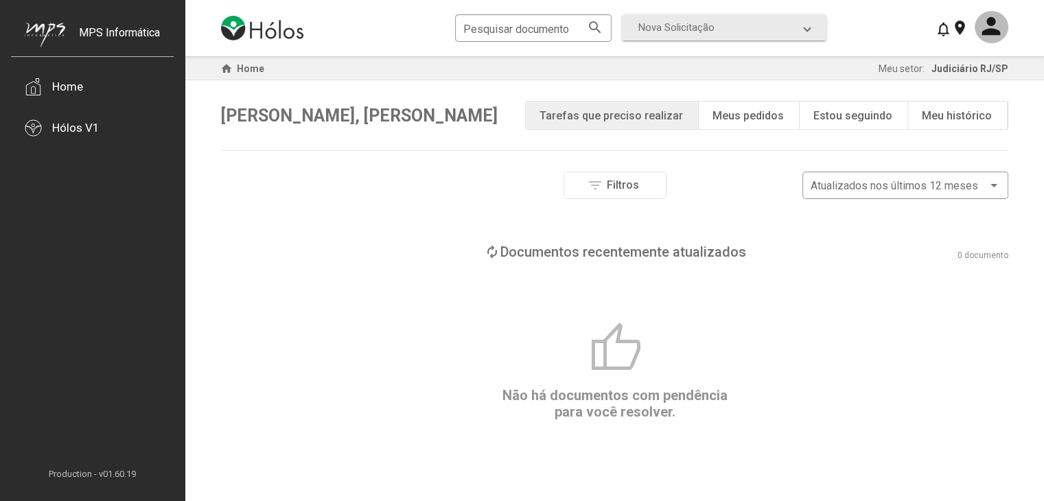
click at [724, 182] on div "filter_list Filtros Atualizados nos últimos 12 meses" at bounding box center [615, 185] width 788 height 27
click at [700, 33] on span "Nova Solicitação" at bounding box center [677, 27] width 76 height 12
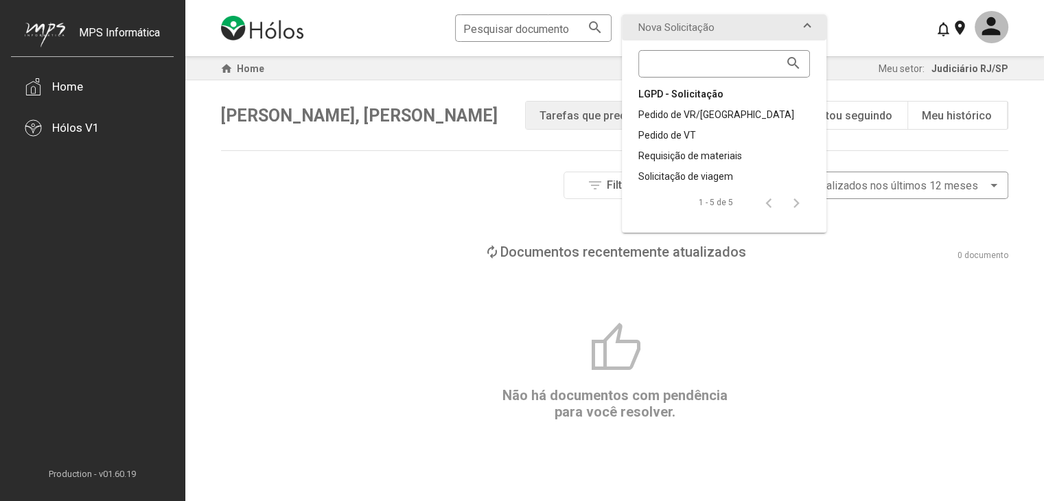
click at [686, 92] on div "LGPD - Solicitação" at bounding box center [725, 94] width 172 height 14
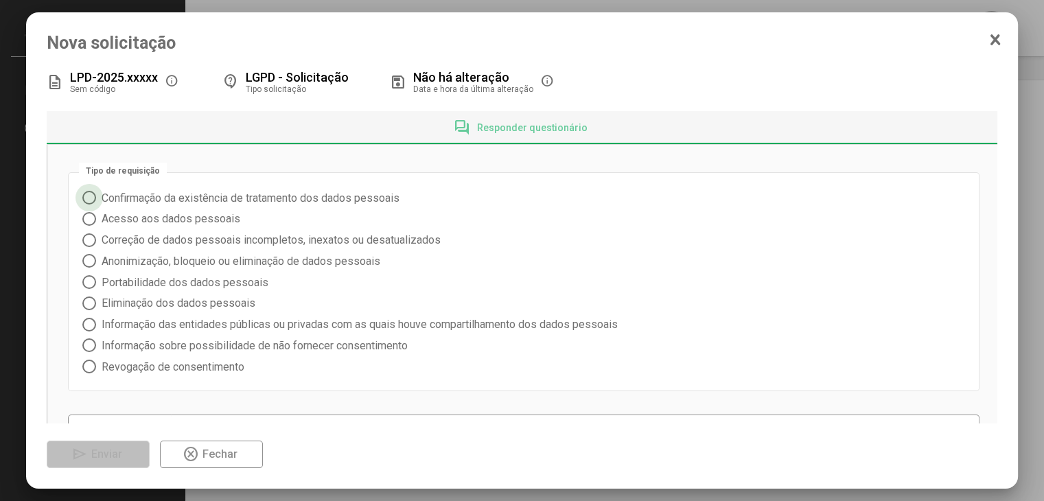
click at [231, 196] on span "Confirmação da existência de tratamento dos dados pessoais" at bounding box center [247, 198] width 303 height 13
click at [206, 218] on span "Acesso aos dados pessoais" at bounding box center [168, 218] width 144 height 13
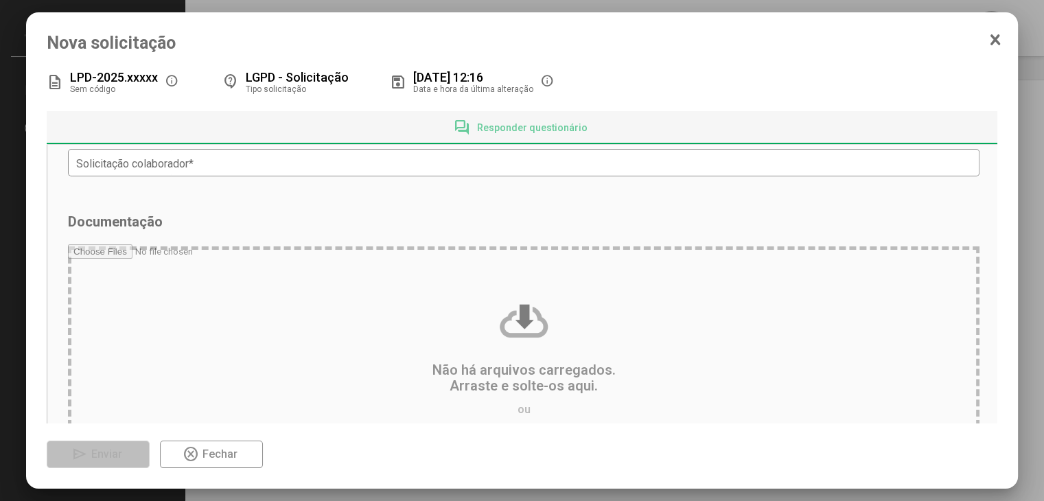
scroll to position [275, 0]
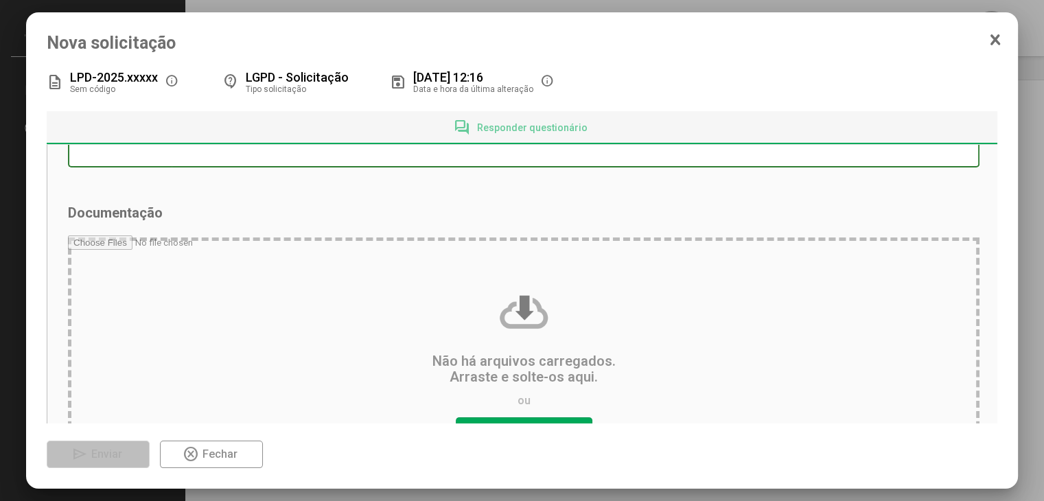
click at [192, 152] on input "Solicitação colaborador *" at bounding box center [523, 154] width 895 height 12
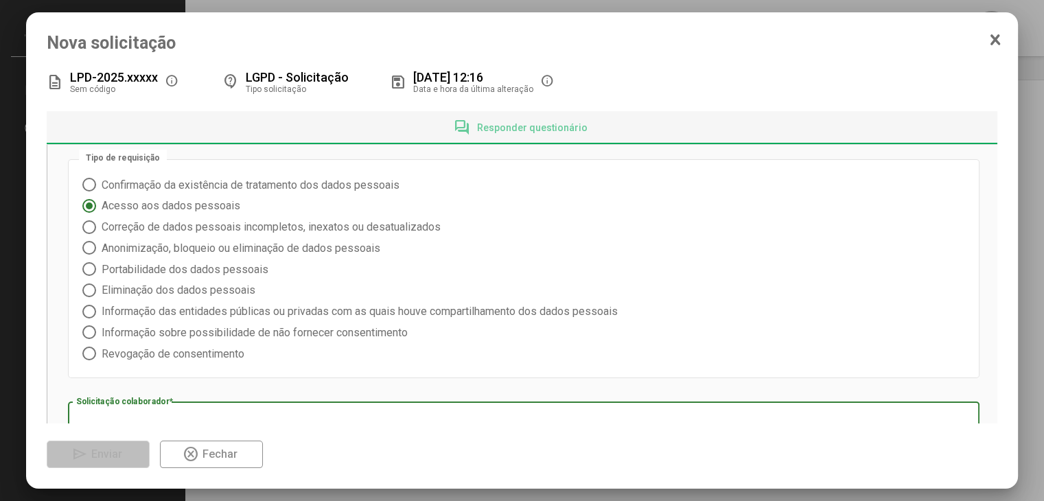
scroll to position [0, 0]
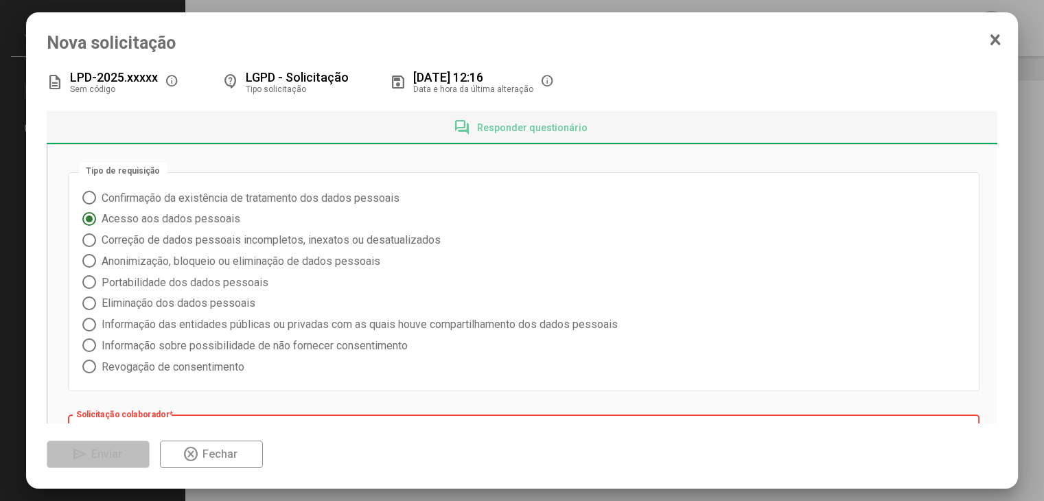
click at [997, 41] on icon at bounding box center [996, 40] width 8 height 9
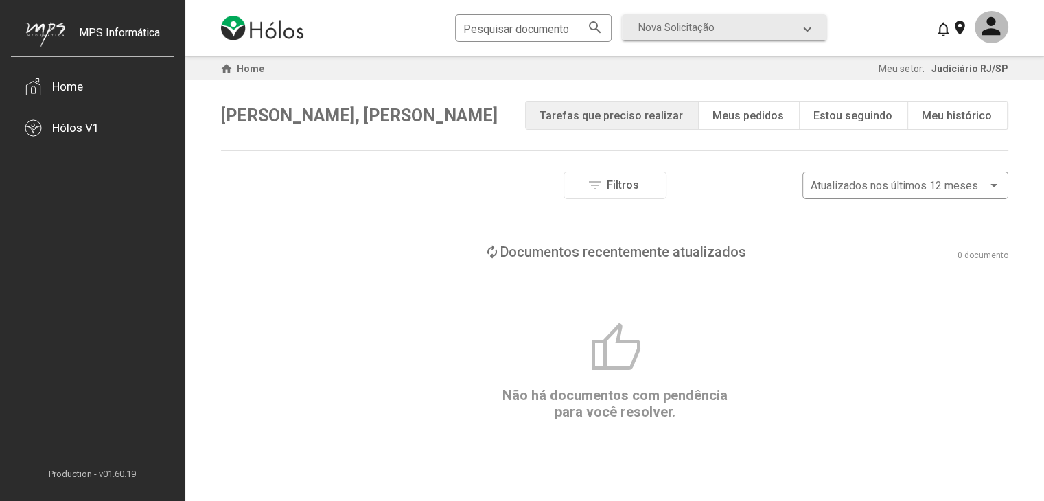
click at [800, 108] on div "note_add Meus pedidos" at bounding box center [749, 115] width 101 height 27
click at [783, 112] on div "Meus pedidos" at bounding box center [748, 115] width 71 height 13
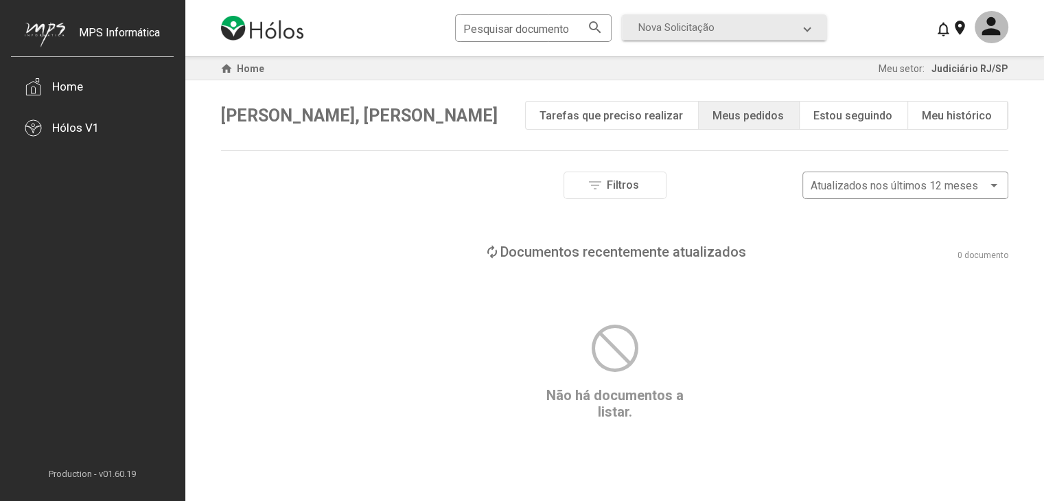
click at [847, 111] on div "Estou seguindo" at bounding box center [853, 115] width 79 height 13
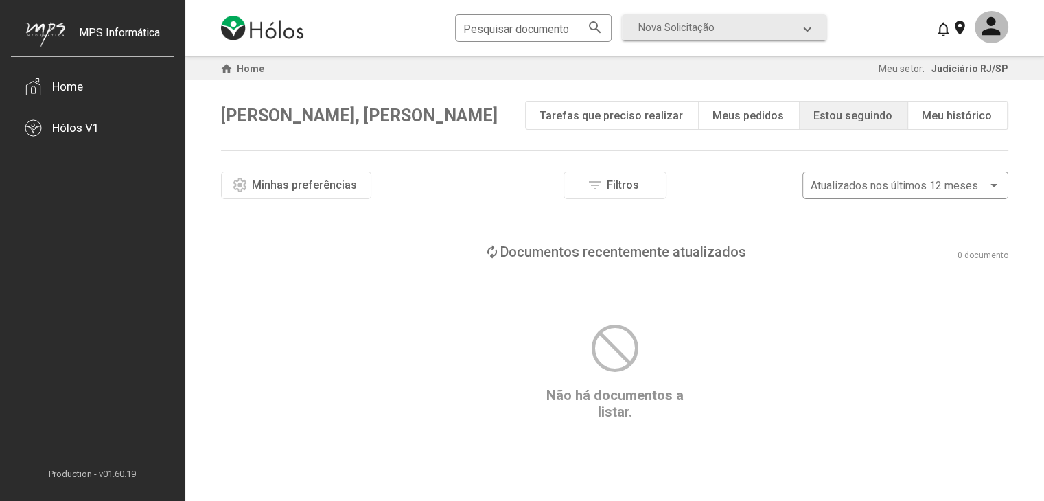
click at [774, 124] on div "note_add Meus pedidos" at bounding box center [749, 115] width 101 height 27
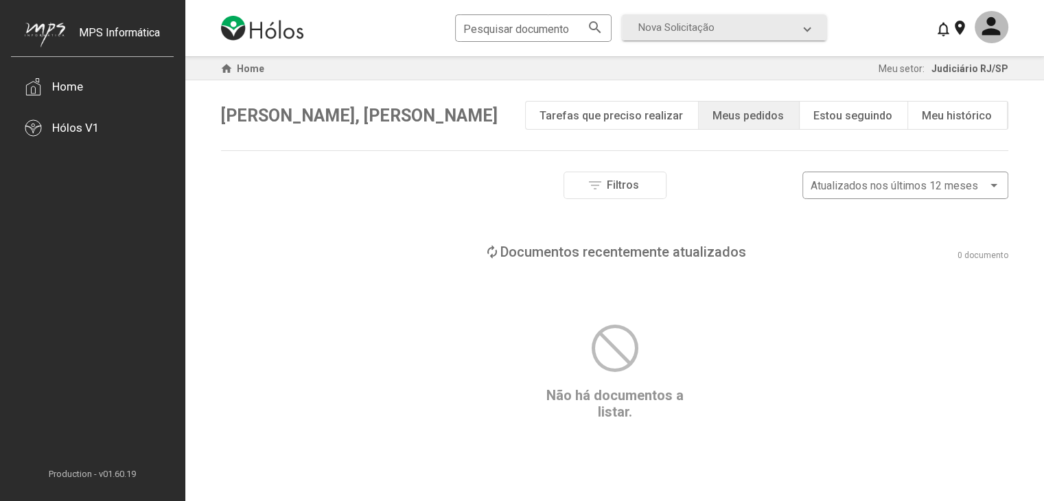
click at [658, 119] on div "Tarefas que preciso realizar" at bounding box center [611, 115] width 143 height 13
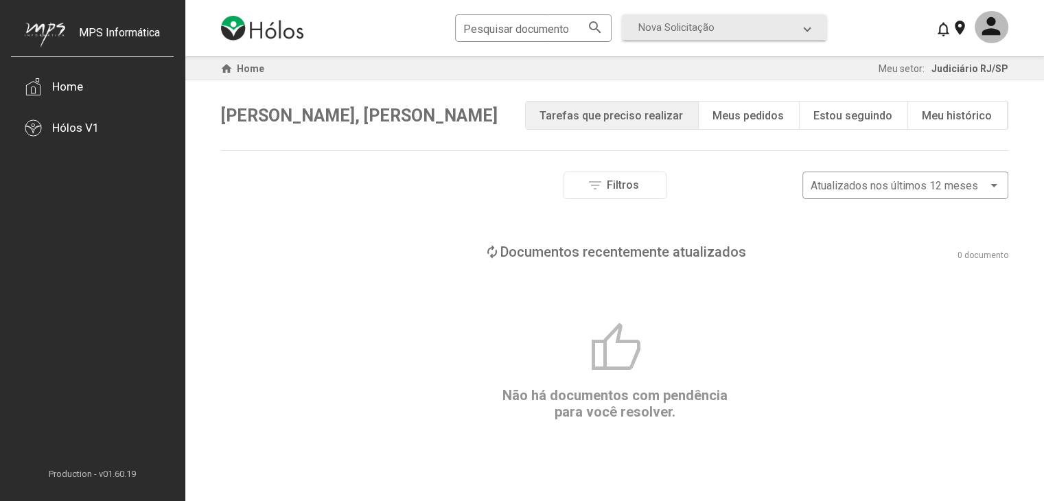
click at [846, 112] on div "Estou seguindo" at bounding box center [853, 115] width 79 height 13
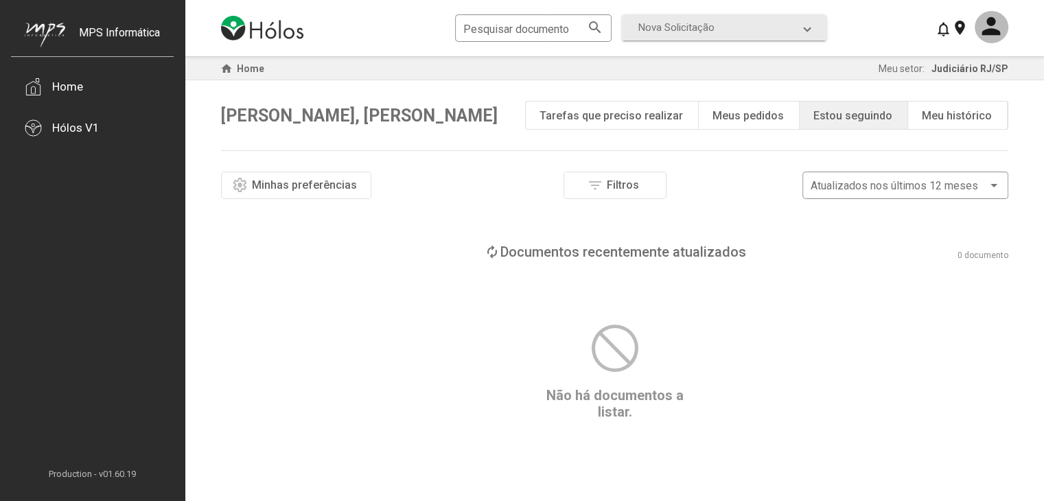
click at [313, 179] on span "Minhas preferências" at bounding box center [304, 185] width 105 height 13
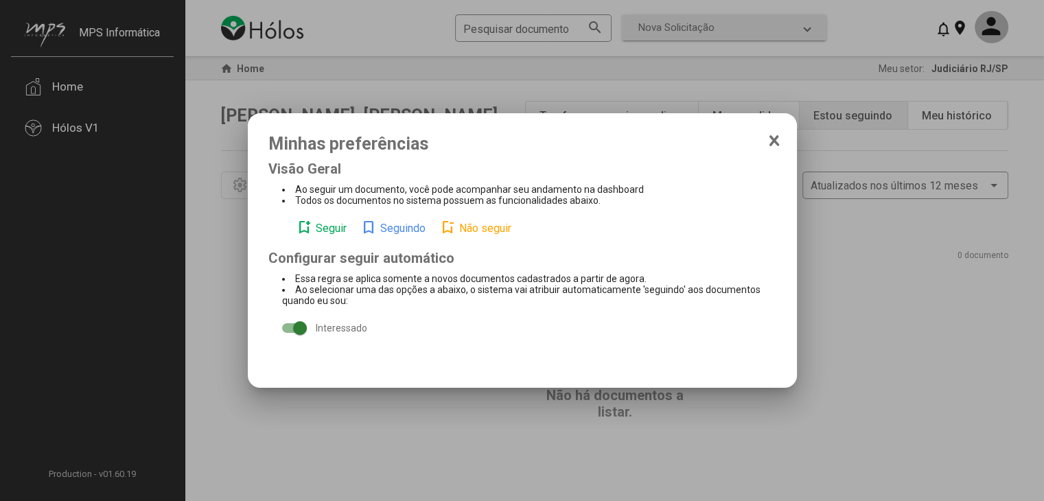
drag, startPoint x: 314, startPoint y: 230, endPoint x: 374, endPoint y: 269, distance: 71.4
click at [382, 248] on div "bookmark_add Seguir bookmark Seguindo bookmark_removed Não seguir" at bounding box center [522, 228] width 508 height 44
click at [307, 335] on label "Interessado" at bounding box center [324, 328] width 85 height 16
click at [767, 136] on span "Minhas preferências" at bounding box center [522, 144] width 508 height 20
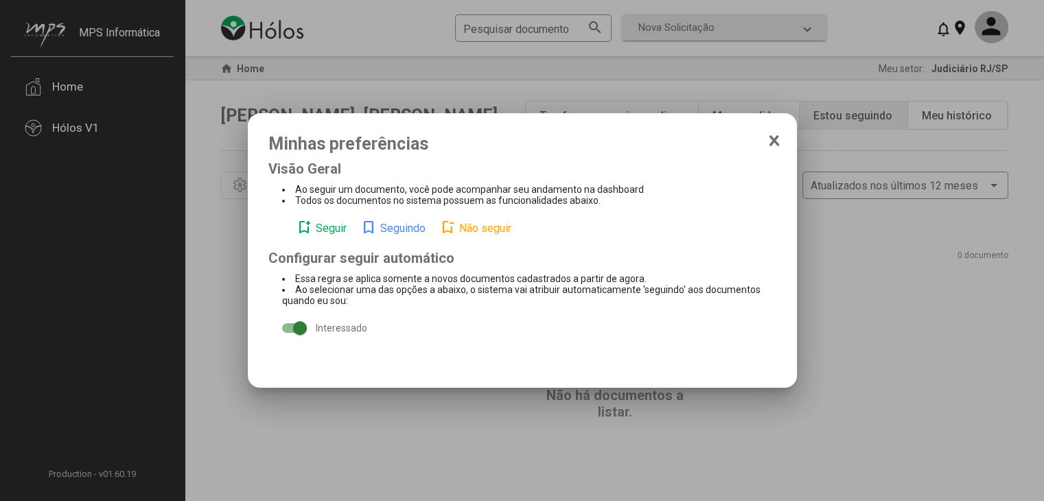
click at [774, 145] on icon at bounding box center [774, 141] width 11 height 14
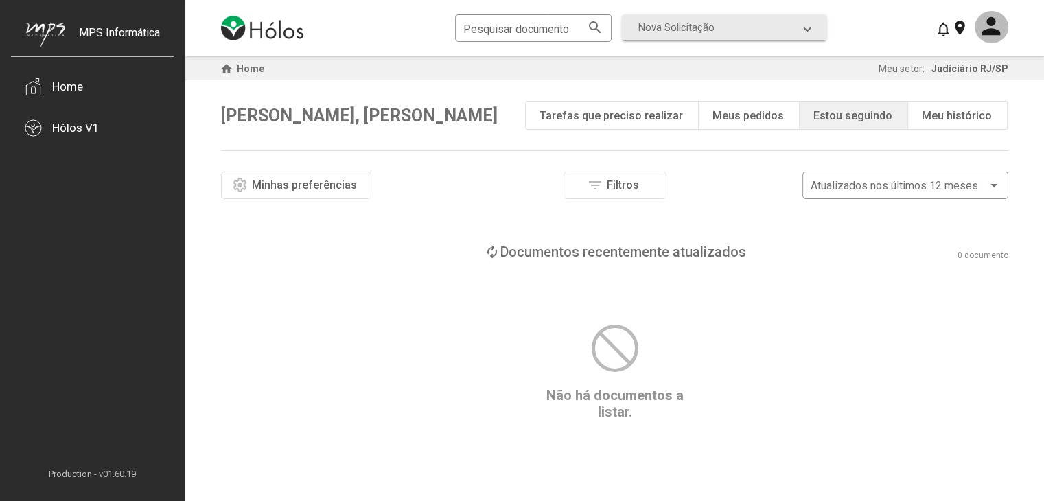
click at [927, 118] on div "Meu histórico" at bounding box center [957, 115] width 70 height 13
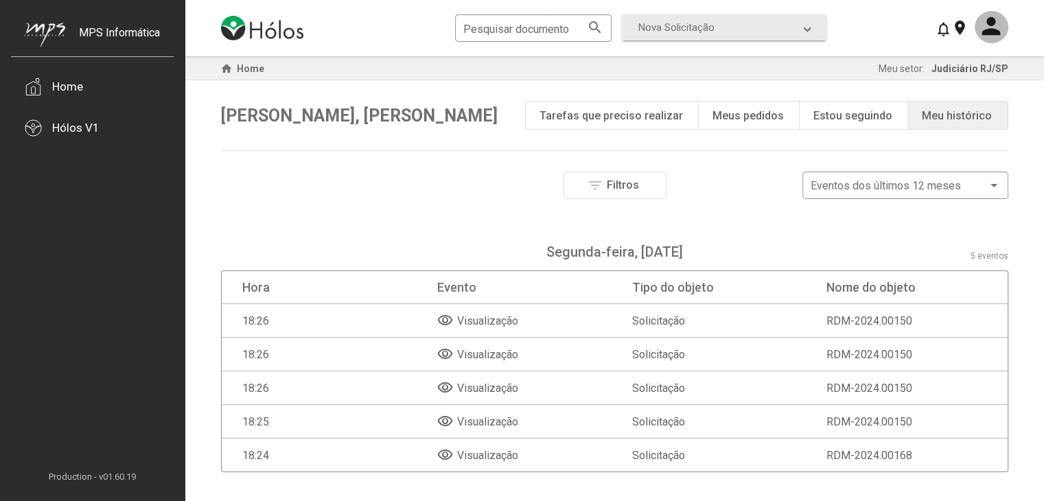
click at [651, 122] on div "play_circle Tarefas que preciso realizar" at bounding box center [612, 115] width 173 height 27
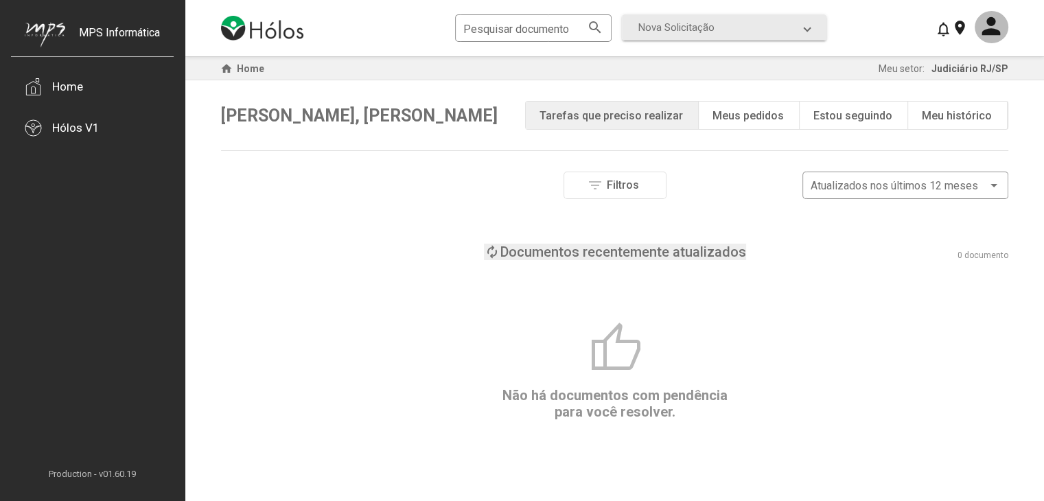
click at [503, 251] on div "loop Documentos recentemente atualizados" at bounding box center [615, 252] width 262 height 16
click at [520, 246] on div "Documentos parados há mais tempo" at bounding box center [623, 252] width 229 height 16
click at [879, 194] on div "Atualizados nos últimos 12 meses" at bounding box center [905, 184] width 189 height 30
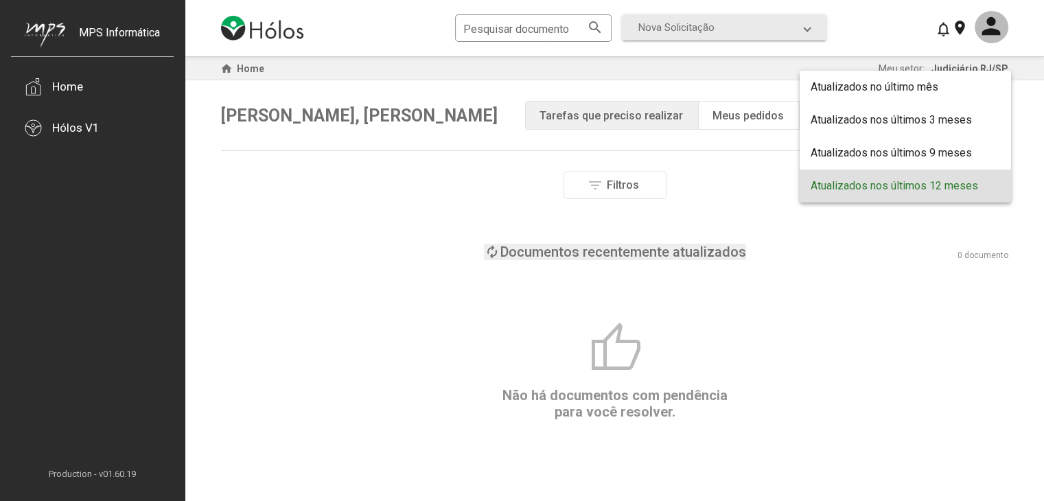
click at [879, 194] on span "Atualizados nos últimos 12 meses" at bounding box center [905, 186] width 189 height 33
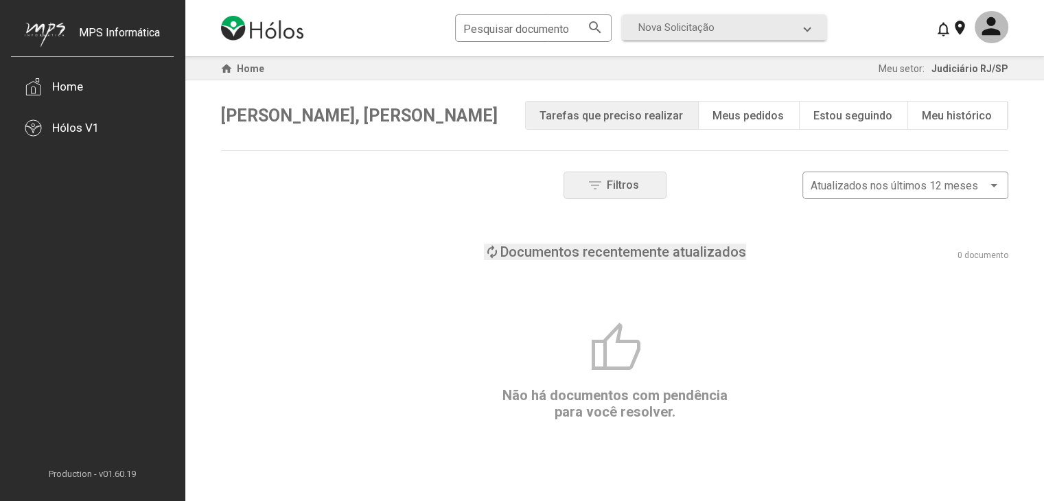
click at [642, 185] on button "filter_list Filtros" at bounding box center [615, 185] width 103 height 27
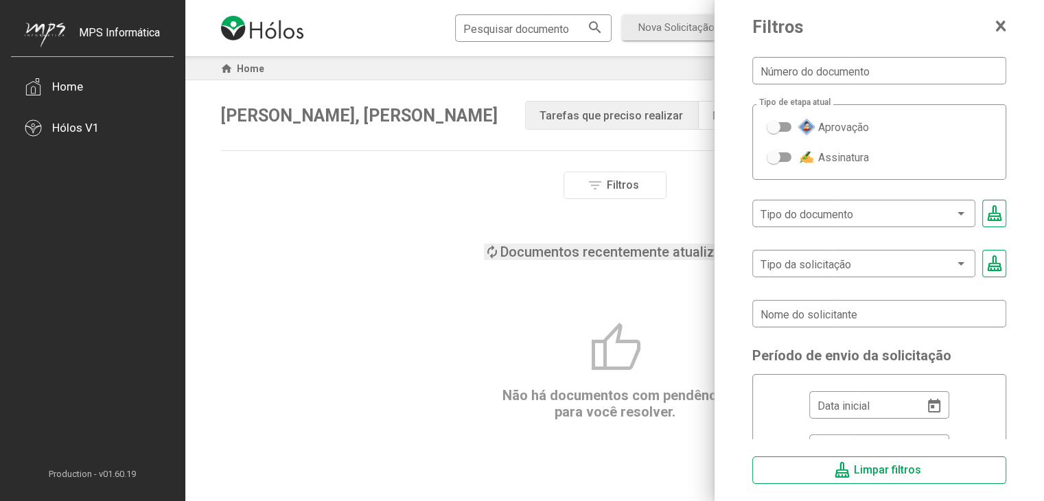
click at [597, 249] on div "Documentos recentemente atualizados" at bounding box center [624, 252] width 246 height 16
click at [612, 299] on div "Filtros Número do documento Tipo de etapa atual Aprovação Assinatura Tipo do do…" at bounding box center [615, 327] width 788 height 310
click at [998, 24] on icon at bounding box center [1002, 25] width 8 height 9
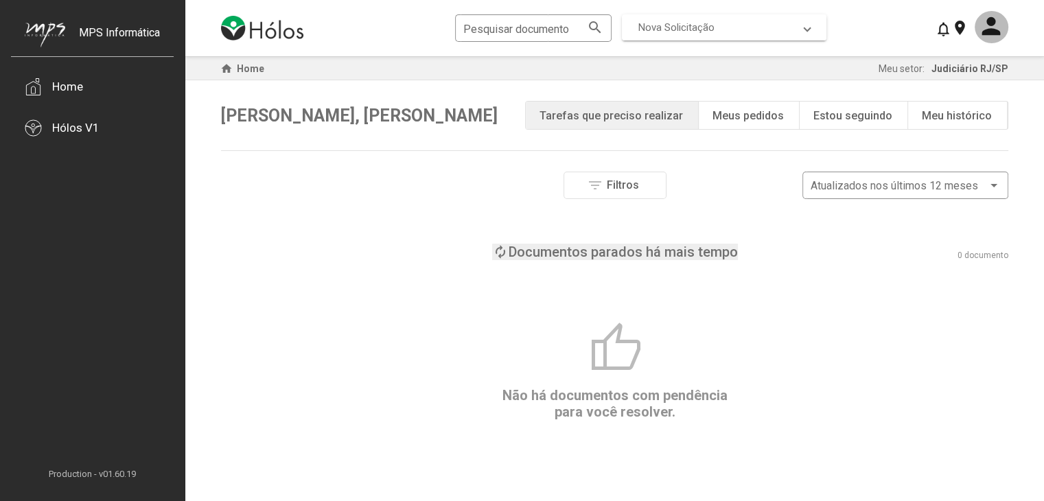
click at [691, 22] on span "Nova Solicitação" at bounding box center [677, 27] width 76 height 12
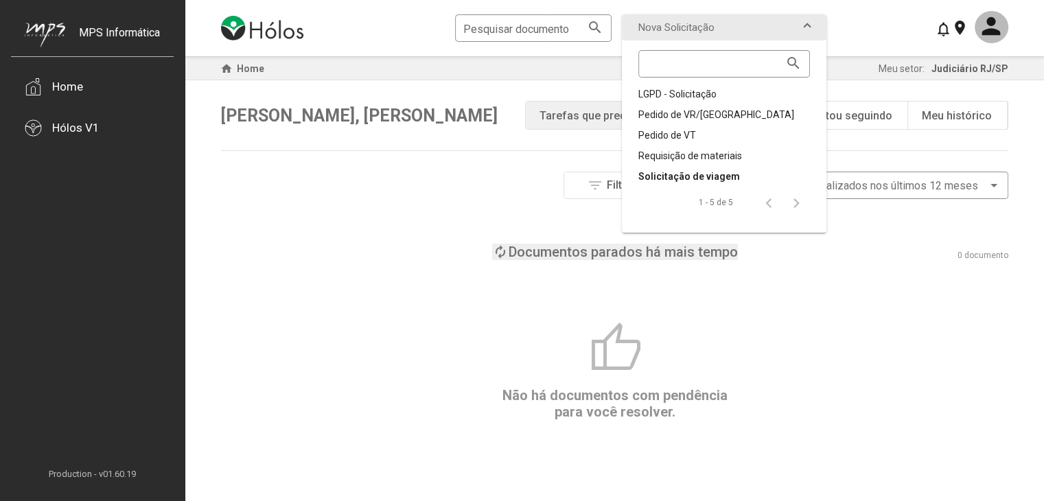
click at [701, 176] on div "Solicitação de viagem" at bounding box center [725, 177] width 172 height 14
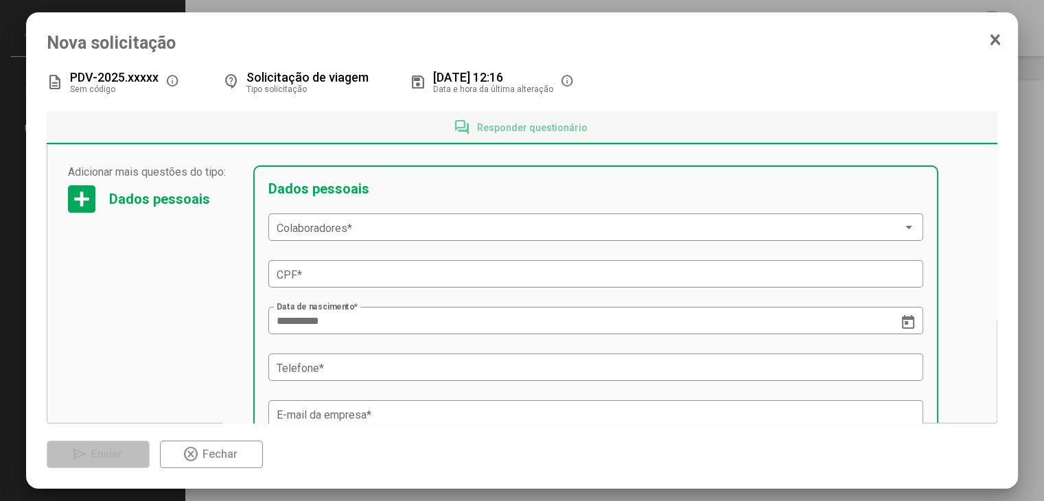
click at [997, 43] on icon at bounding box center [995, 40] width 11 height 14
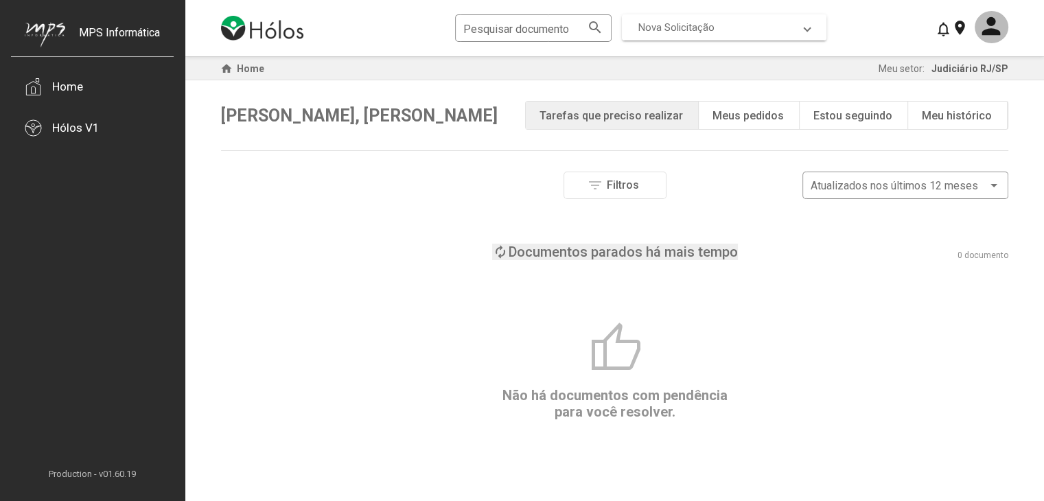
click at [676, 29] on span "Nova Solicitação" at bounding box center [677, 27] width 76 height 12
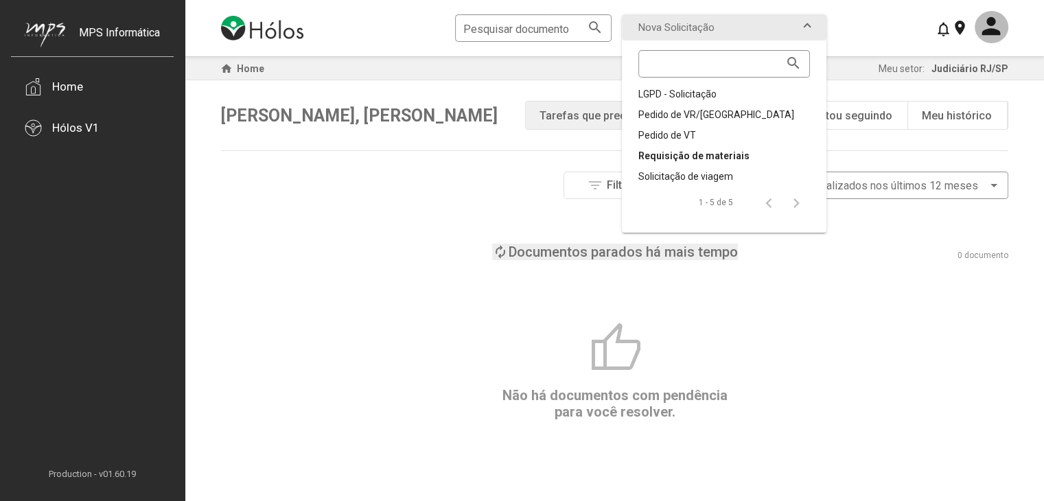
click at [695, 160] on div "Requisição de materiais" at bounding box center [725, 156] width 172 height 14
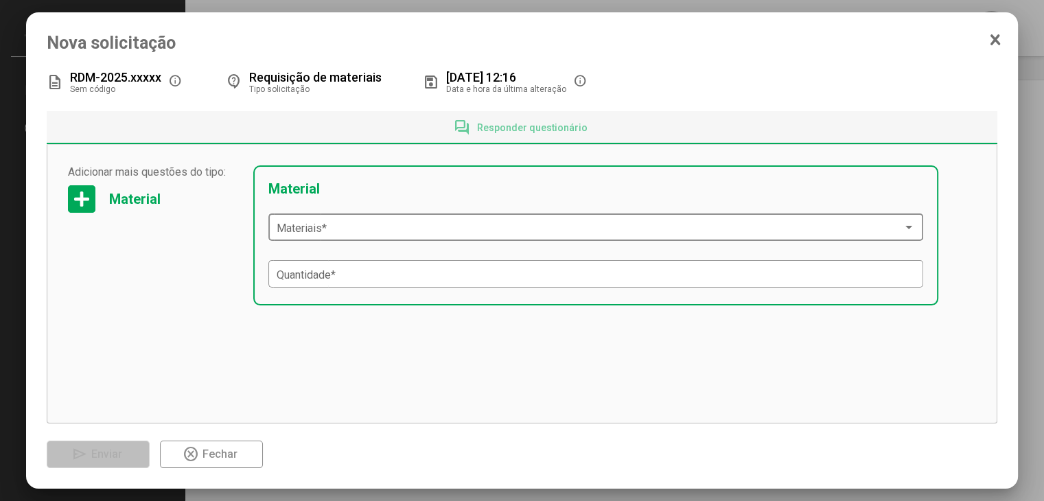
click at [302, 218] on div "Materiais *" at bounding box center [596, 226] width 639 height 30
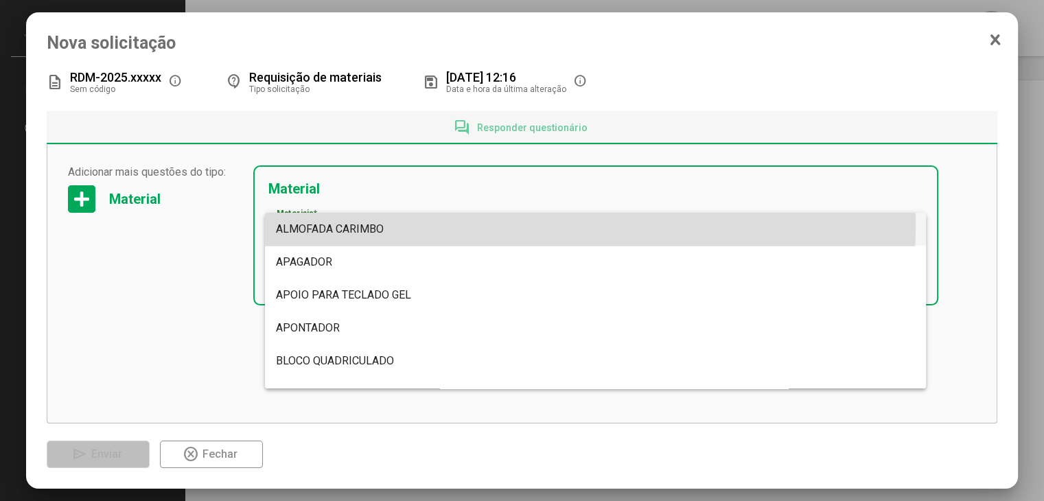
click at [308, 222] on span "ALMOFADA CARIMBO" at bounding box center [330, 228] width 108 height 13
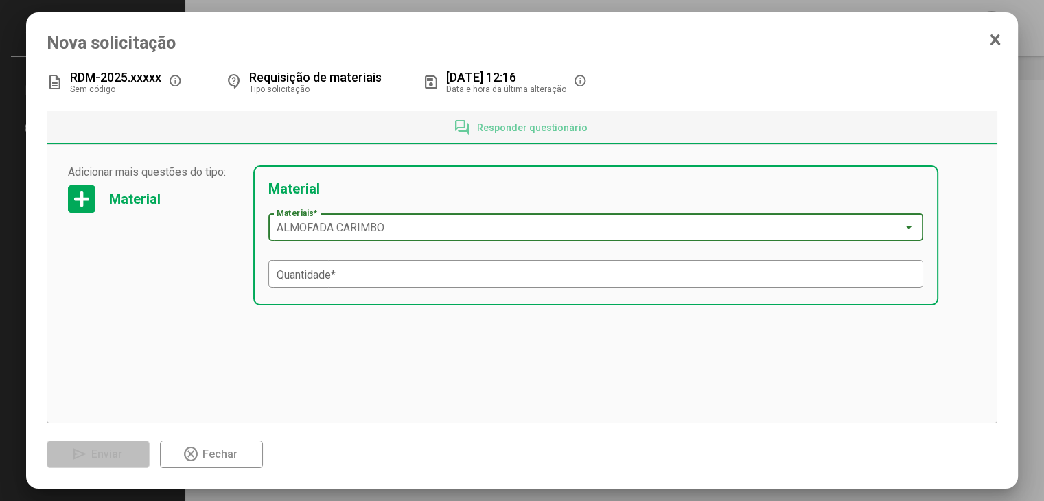
click at [308, 222] on span "ALMOFADA CARIMBO" at bounding box center [331, 227] width 108 height 13
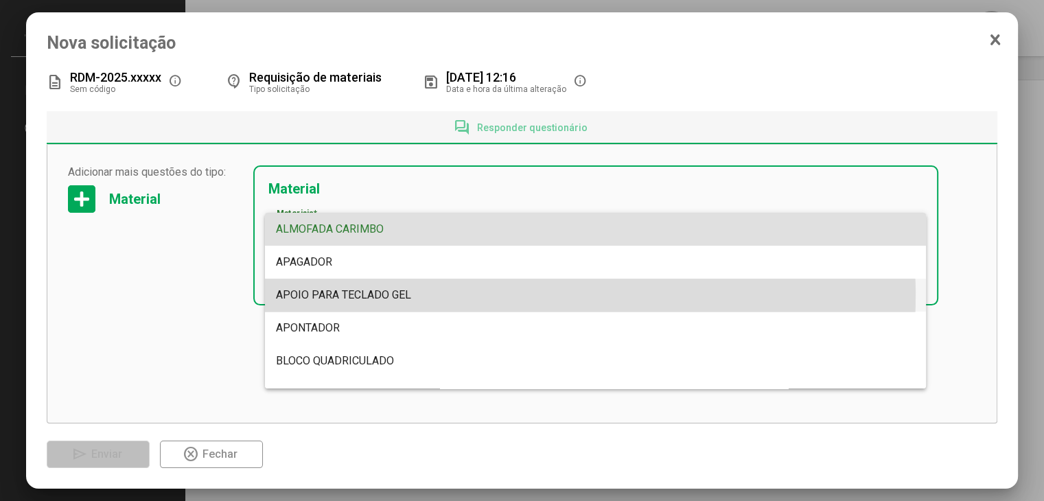
click at [388, 294] on span "APOIO PARA TECLADO GEL" at bounding box center [343, 294] width 135 height 13
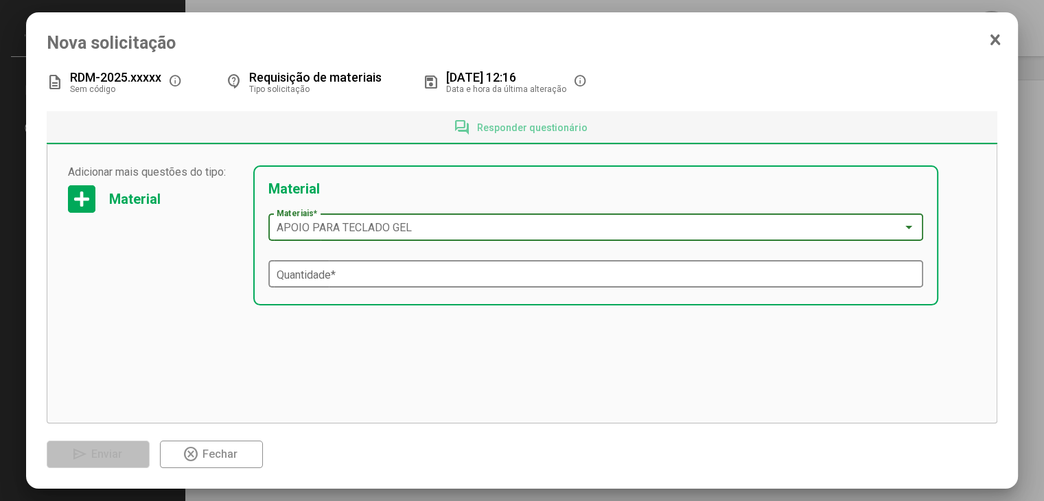
click at [382, 280] on input "Quantidade *" at bounding box center [596, 274] width 639 height 12
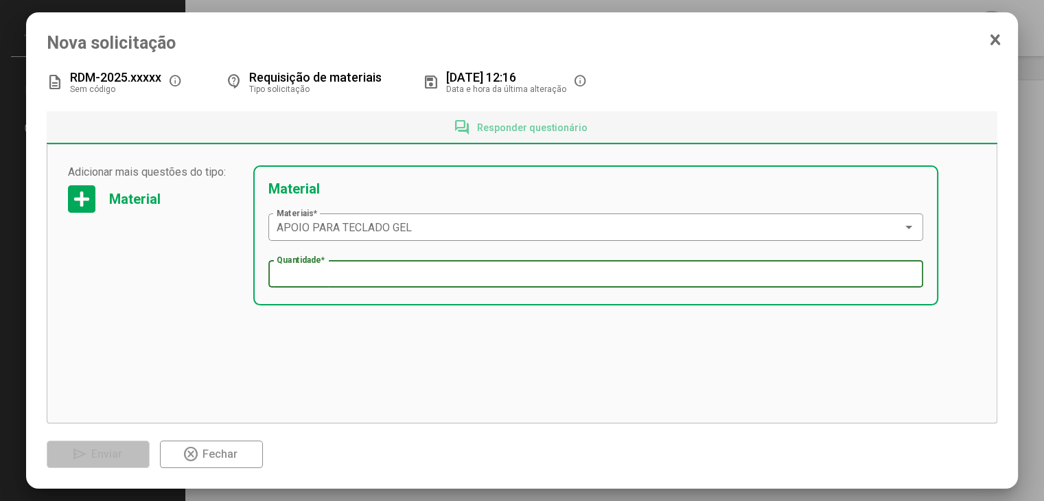
type input "*"
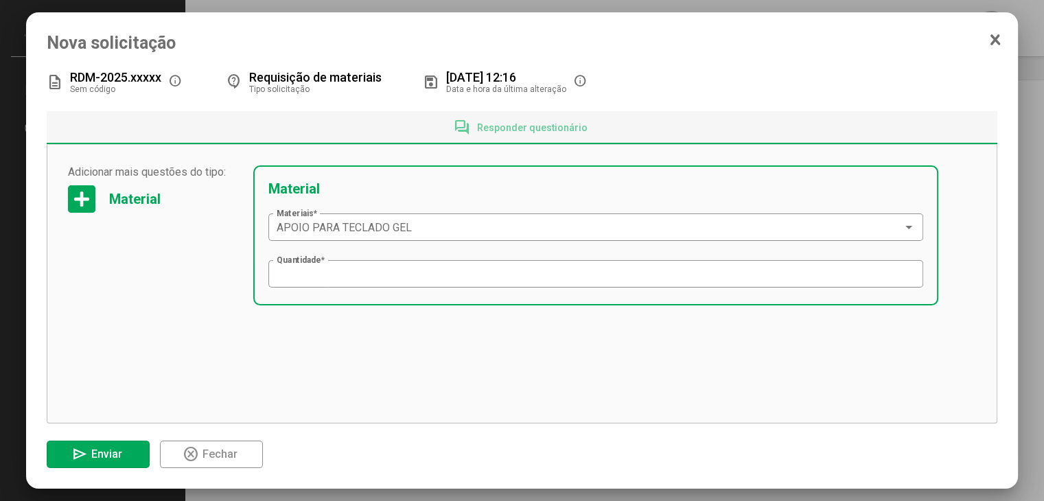
click at [374, 319] on div "Adicionar mais questões do tipo: Material Adicionar mais questões do tipo: Mate…" at bounding box center [503, 243] width 871 height 157
click at [82, 196] on div at bounding box center [81, 198] width 27 height 27
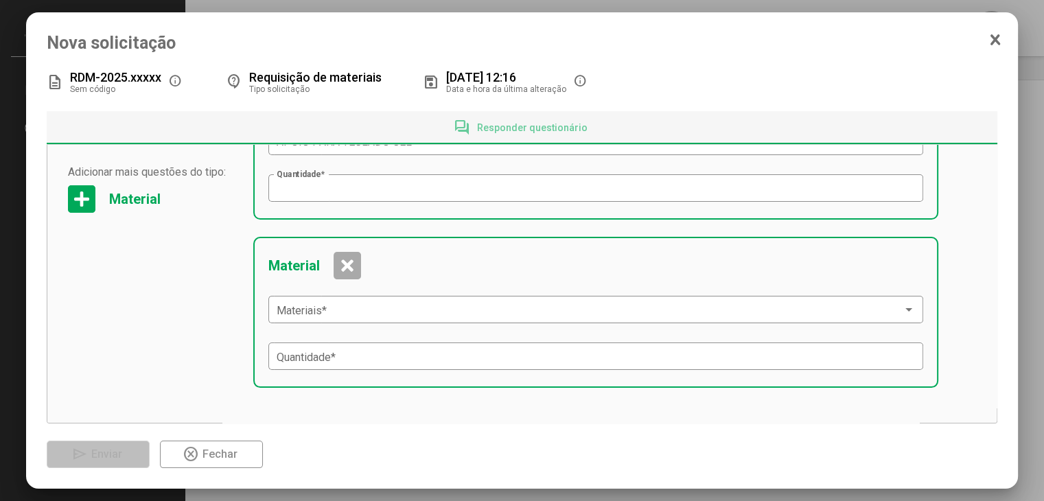
scroll to position [89, 0]
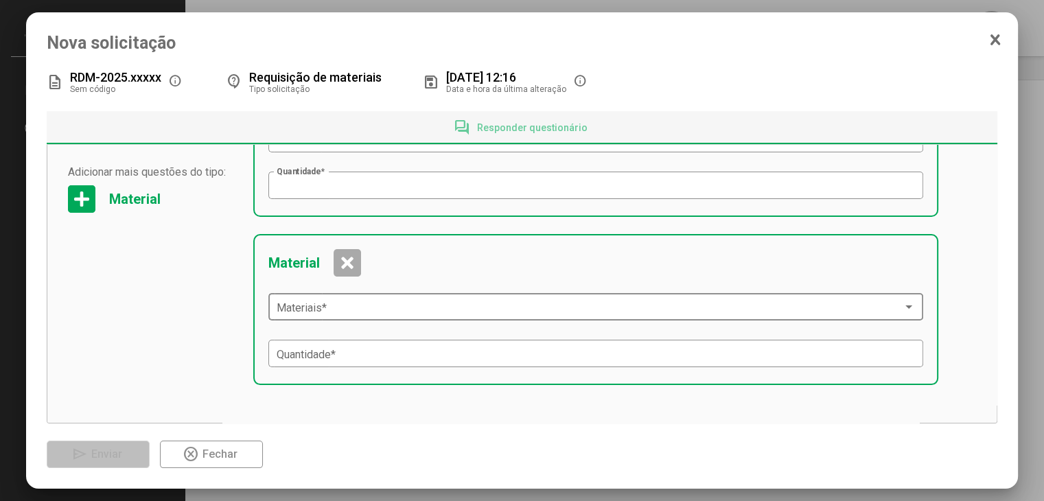
click at [295, 317] on div "Materiais *" at bounding box center [596, 305] width 639 height 30
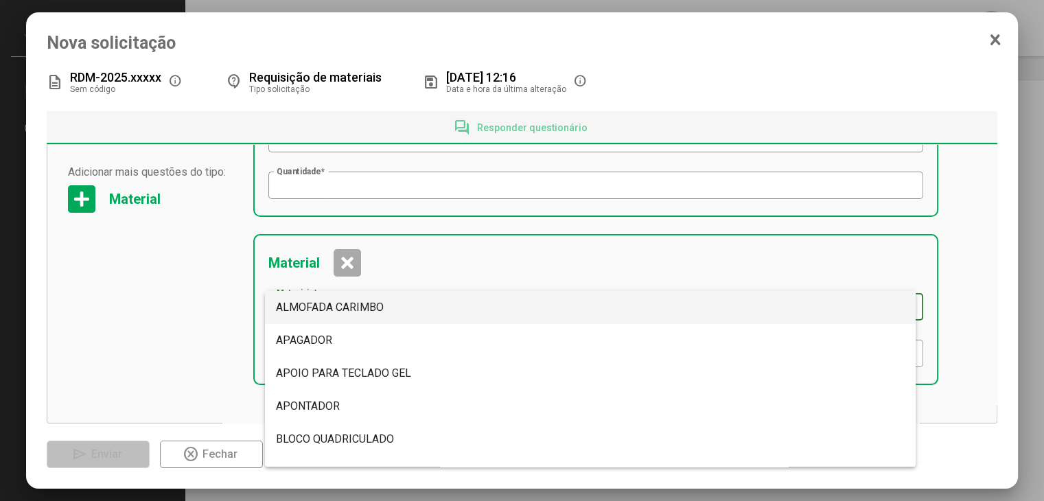
click at [338, 262] on div at bounding box center [522, 250] width 1044 height 501
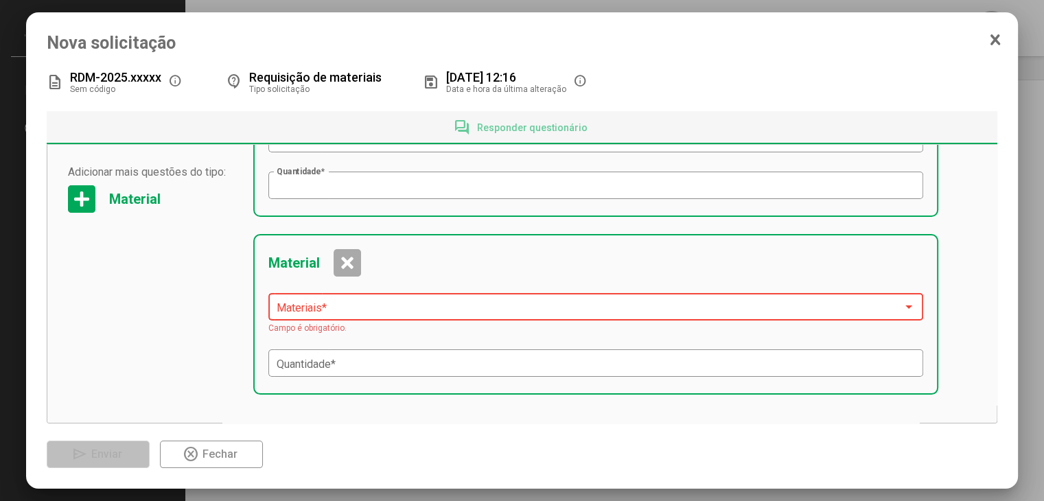
click at [352, 263] on div at bounding box center [347, 262] width 27 height 27
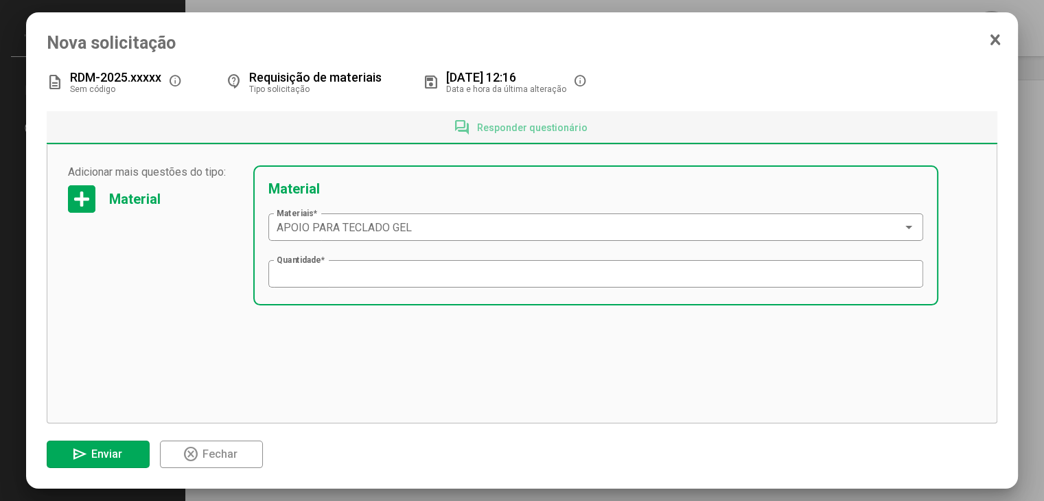
scroll to position [0, 0]
click at [991, 41] on icon at bounding box center [995, 40] width 11 height 14
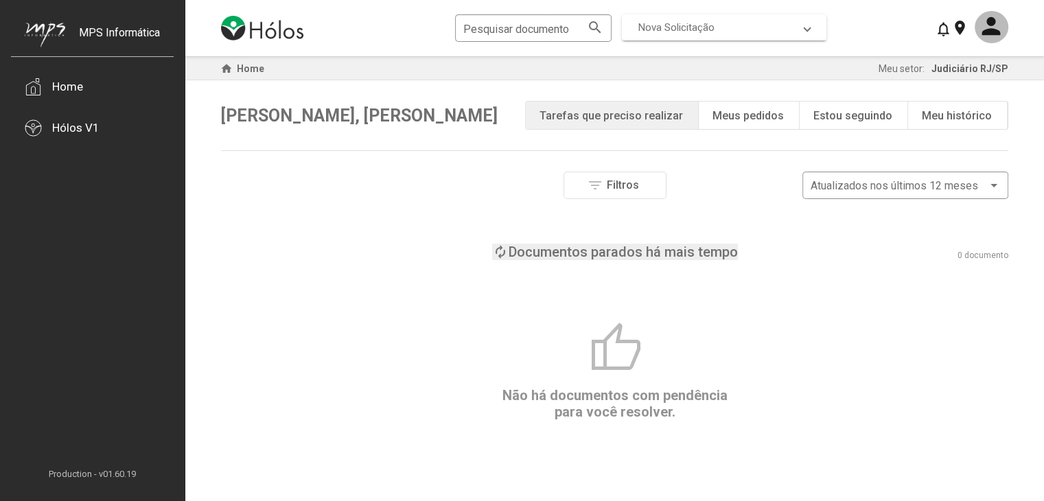
click at [673, 29] on span "Nova Solicitação" at bounding box center [677, 27] width 76 height 12
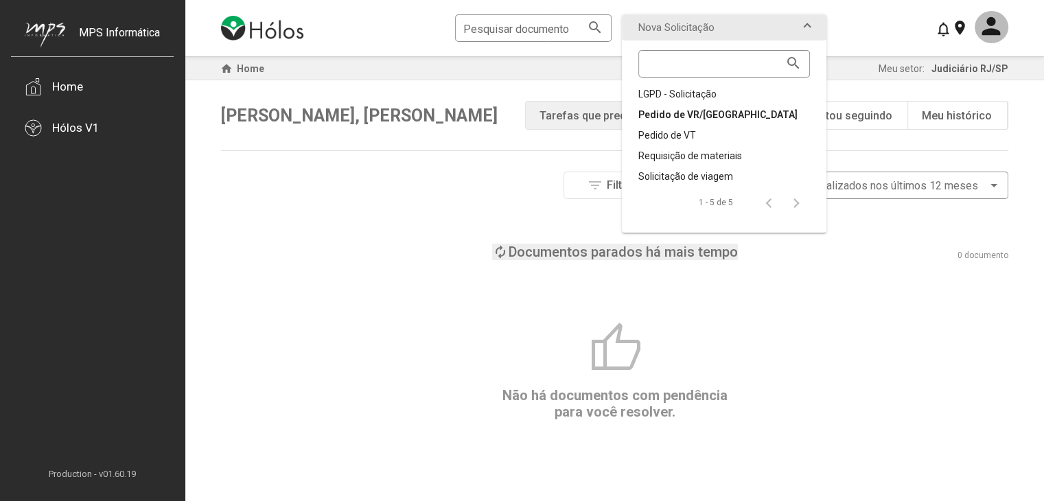
click at [673, 108] on div "Pedido de VR/VA" at bounding box center [725, 115] width 172 height 14
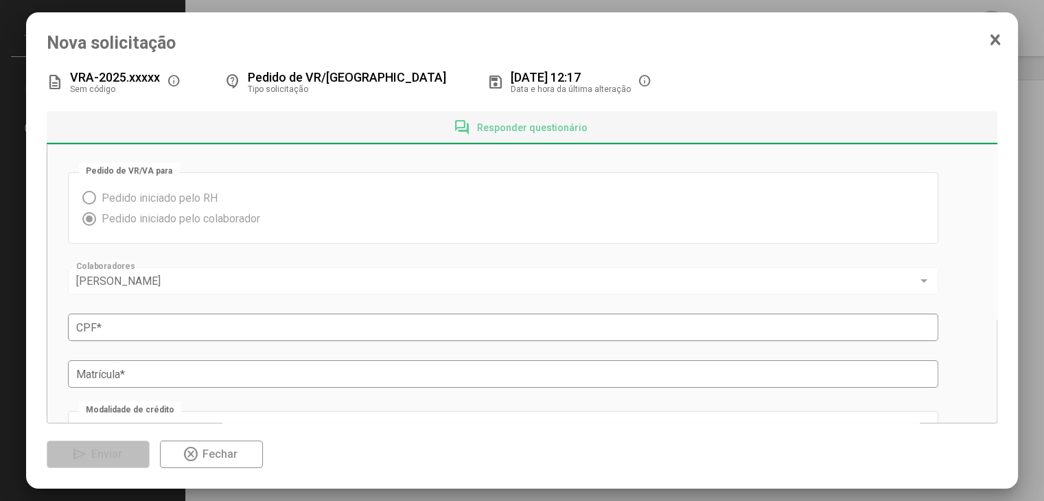
click at [991, 38] on icon at bounding box center [995, 40] width 11 height 14
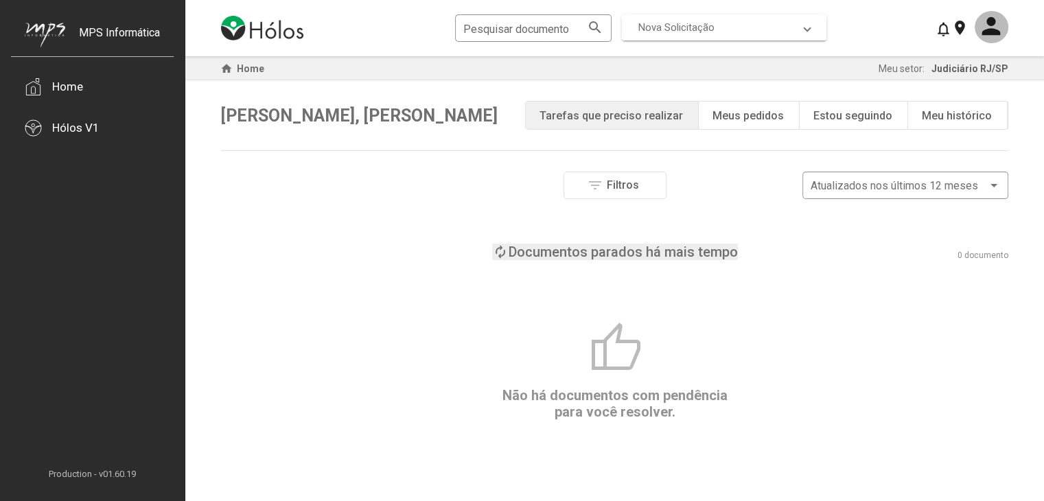
click at [706, 32] on span "Nova Solicitação" at bounding box center [677, 27] width 76 height 12
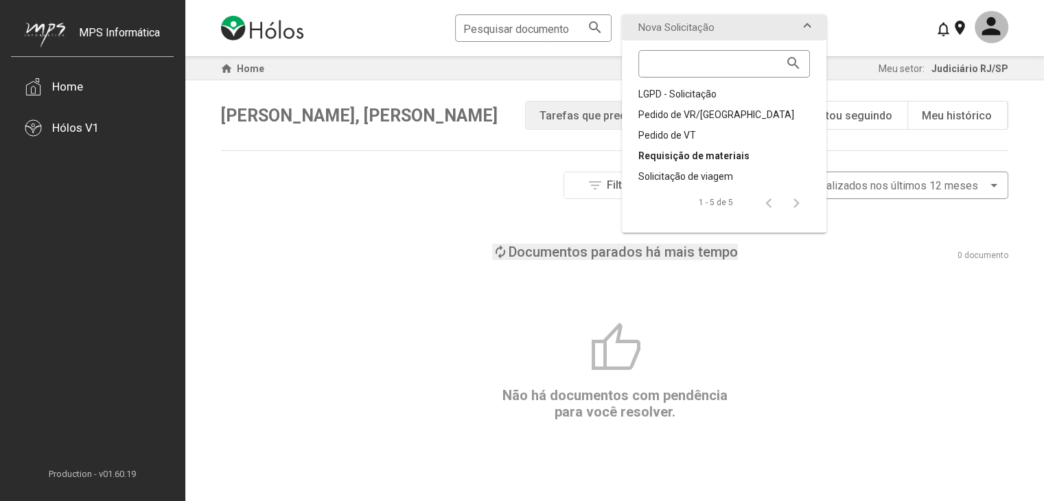
click at [680, 154] on div "Requisição de materiais" at bounding box center [725, 156] width 172 height 14
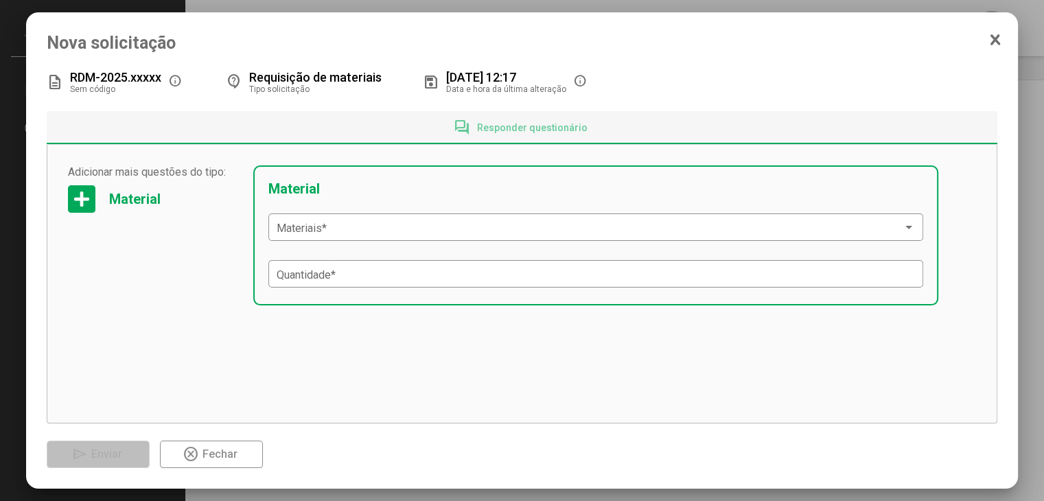
click at [998, 36] on icon at bounding box center [995, 40] width 11 height 14
